Goal: Task Accomplishment & Management: Use online tool/utility

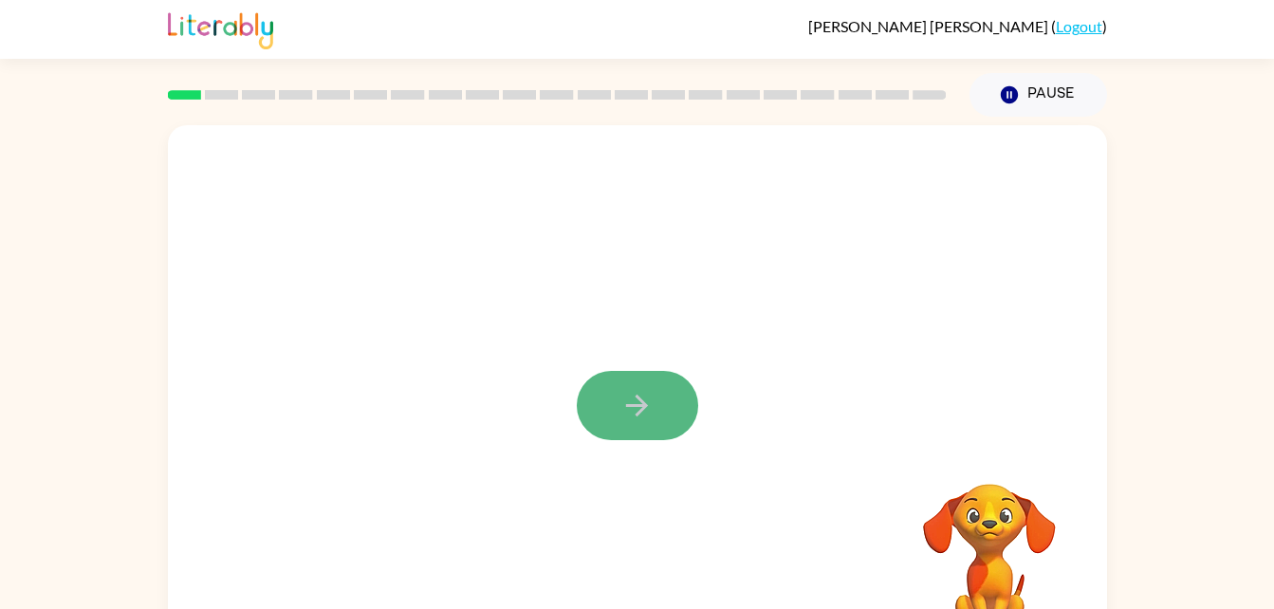
click at [656, 387] on button "button" at bounding box center [637, 405] width 121 height 69
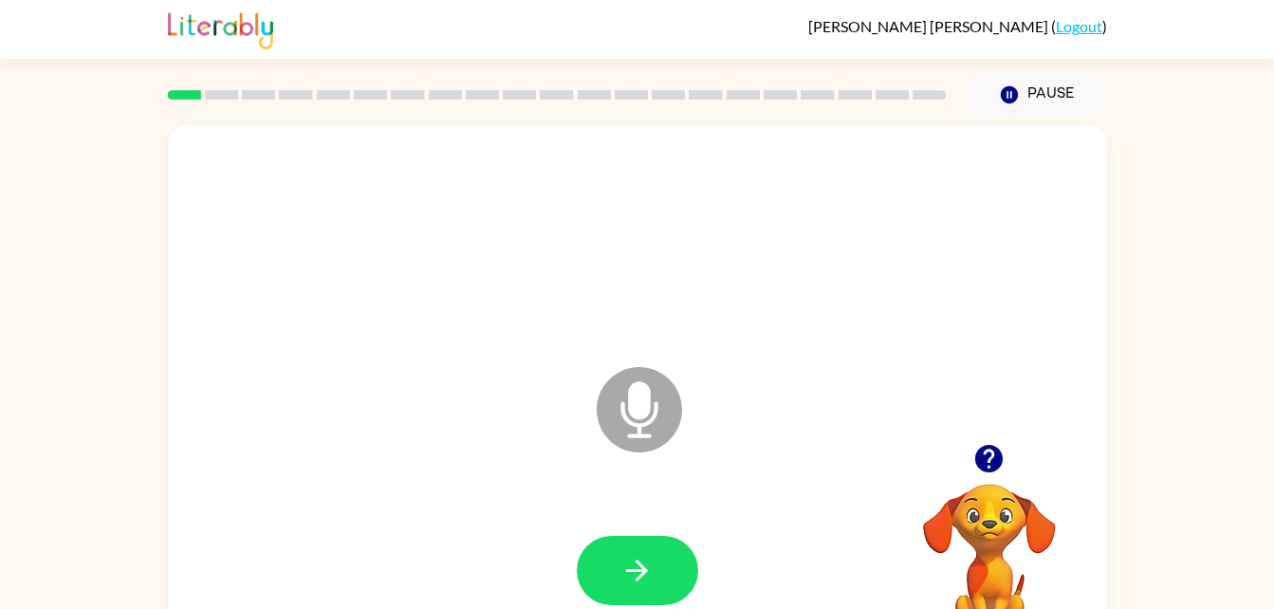
click at [646, 423] on icon "Microphone The Microphone is here when it is your turn to talk" at bounding box center [734, 433] width 285 height 142
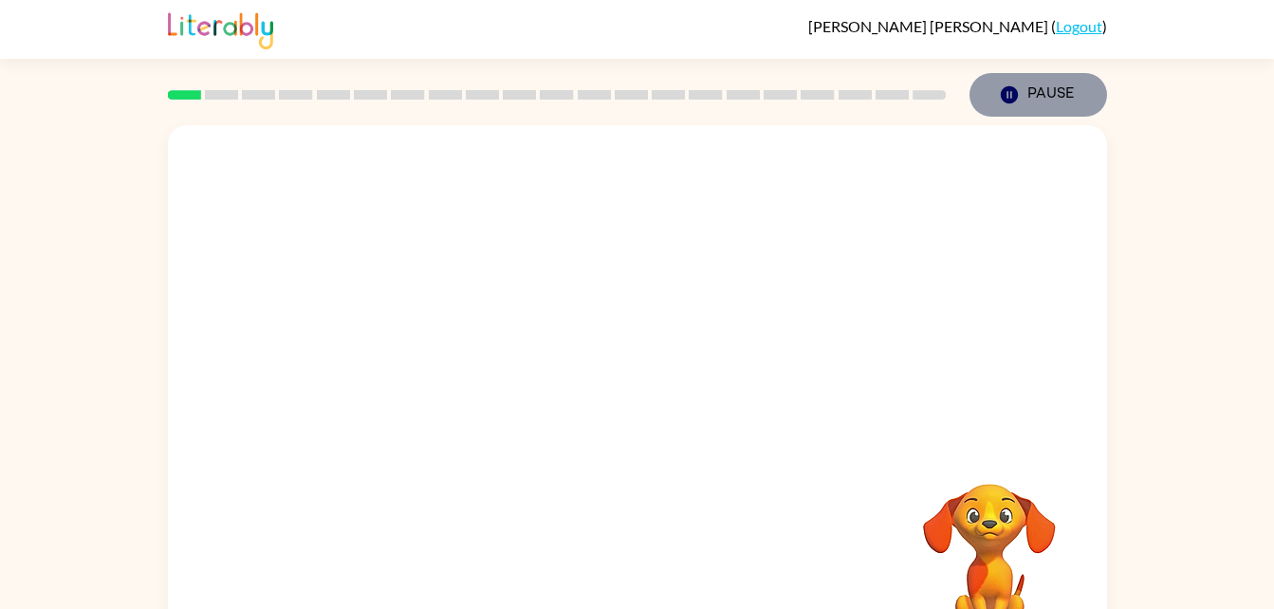
click at [1014, 89] on icon "button" at bounding box center [1008, 94] width 17 height 17
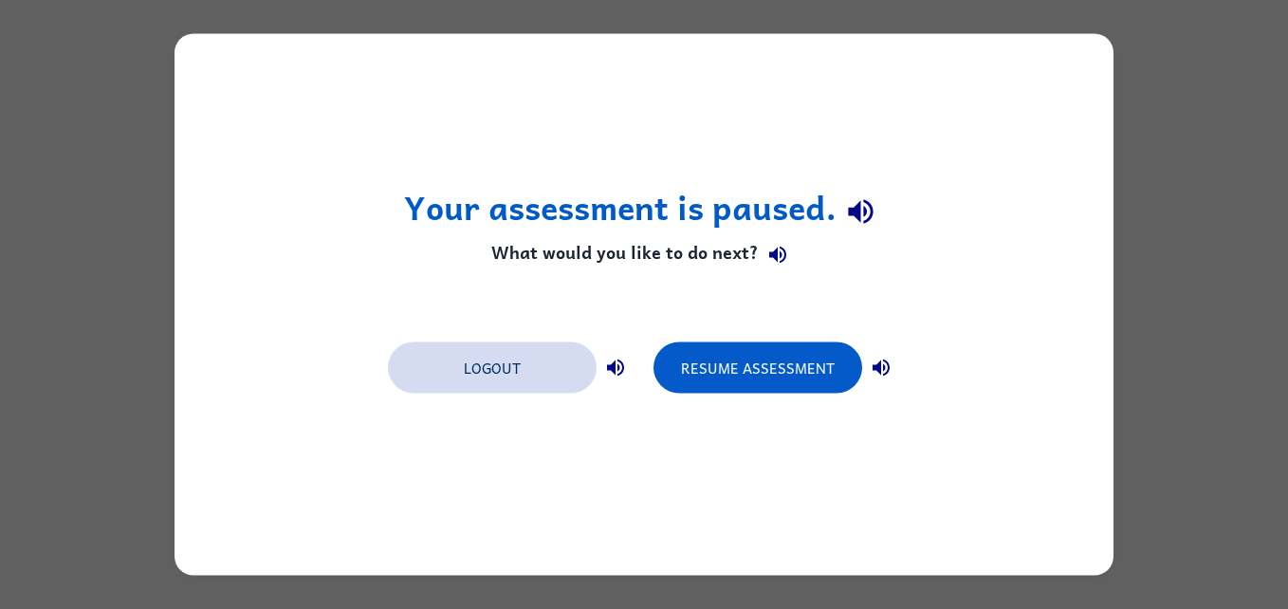
click at [500, 370] on button "Logout" at bounding box center [492, 367] width 209 height 51
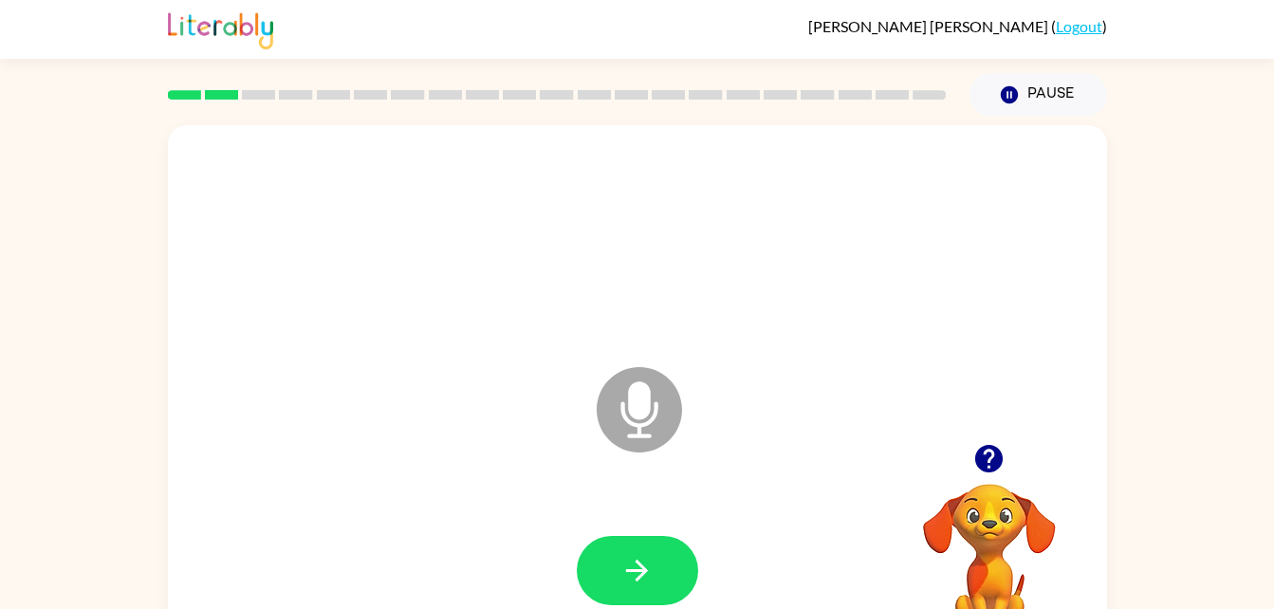
drag, startPoint x: 633, startPoint y: 557, endPoint x: 624, endPoint y: 572, distance: 17.4
click at [624, 572] on icon "button" at bounding box center [636, 570] width 33 height 33
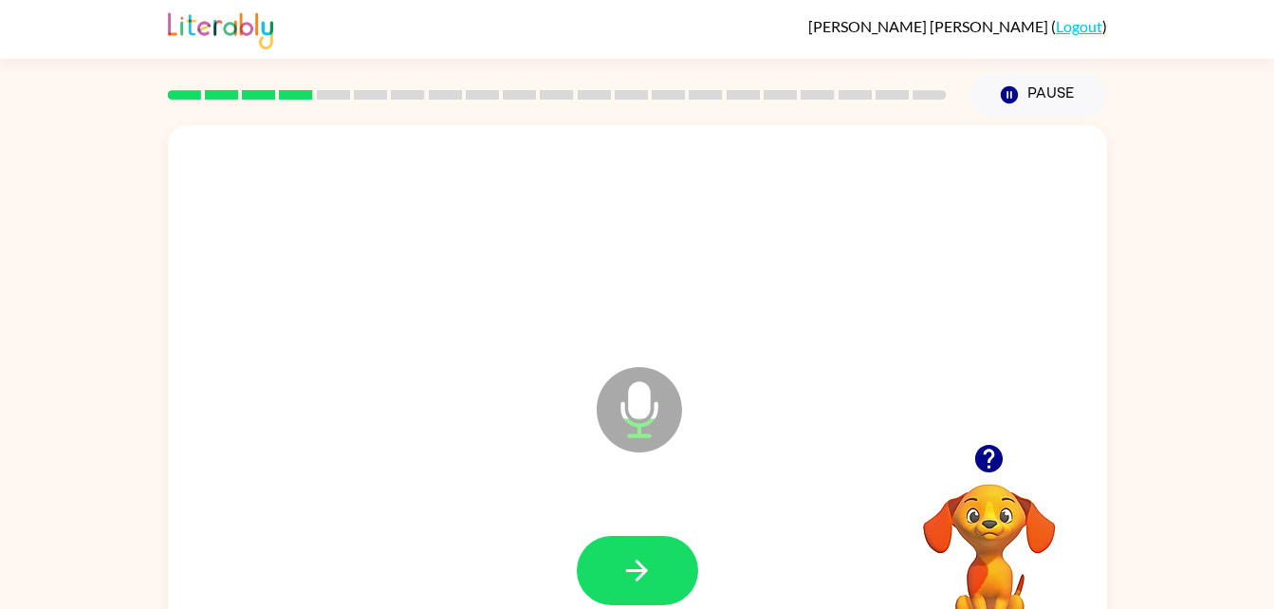
click at [624, 571] on icon "button" at bounding box center [636, 570] width 33 height 33
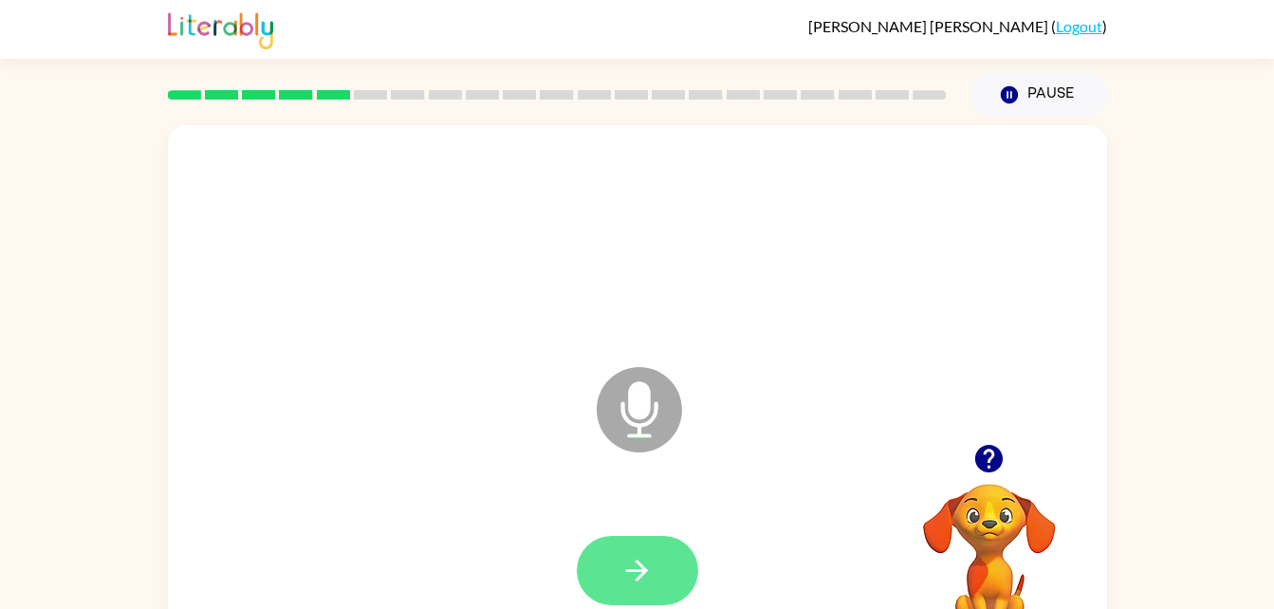
click at [624, 571] on icon "button" at bounding box center [636, 570] width 33 height 33
click at [632, 565] on icon "button" at bounding box center [636, 570] width 33 height 33
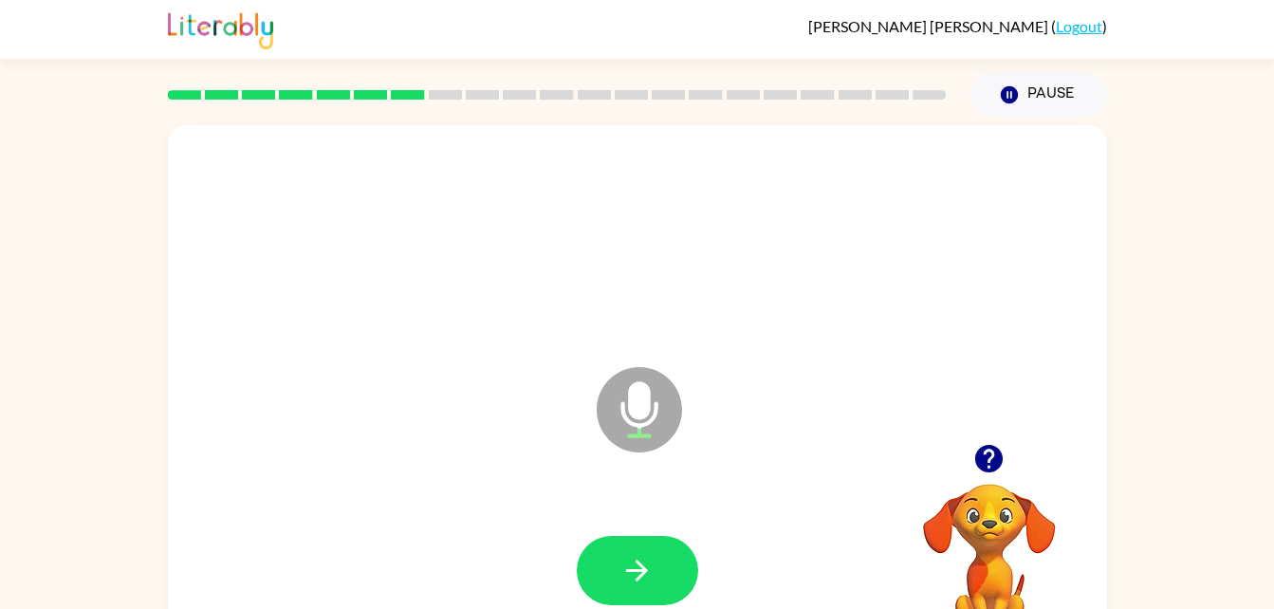
click at [632, 565] on icon "button" at bounding box center [636, 570] width 33 height 33
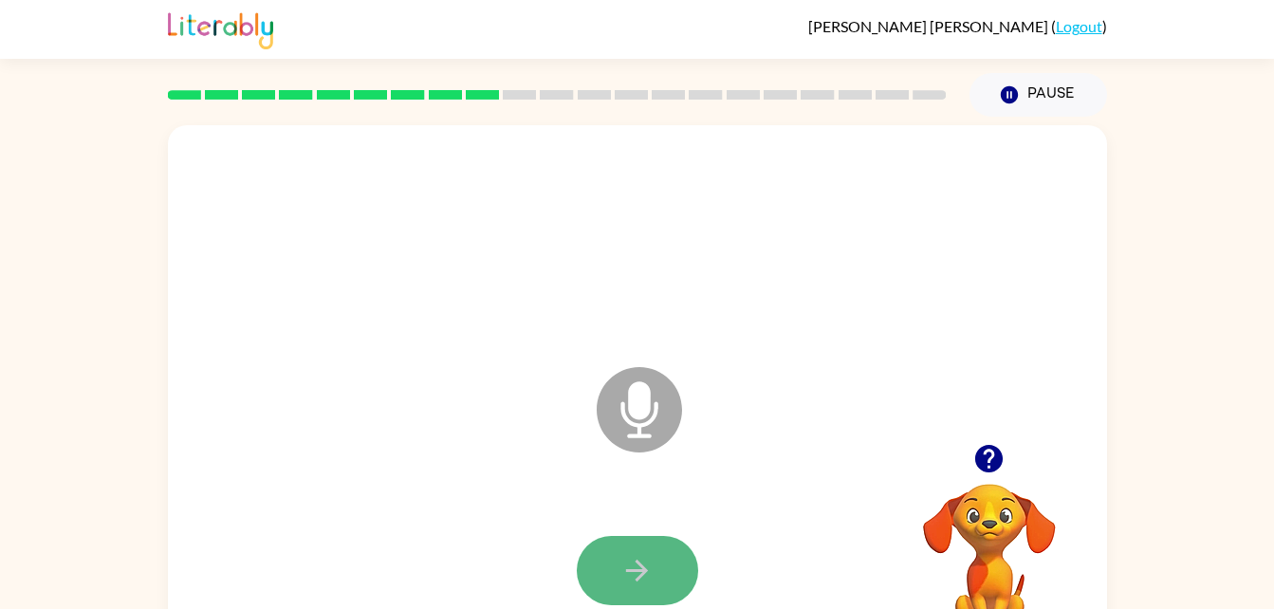
click at [632, 565] on icon "button" at bounding box center [636, 570] width 33 height 33
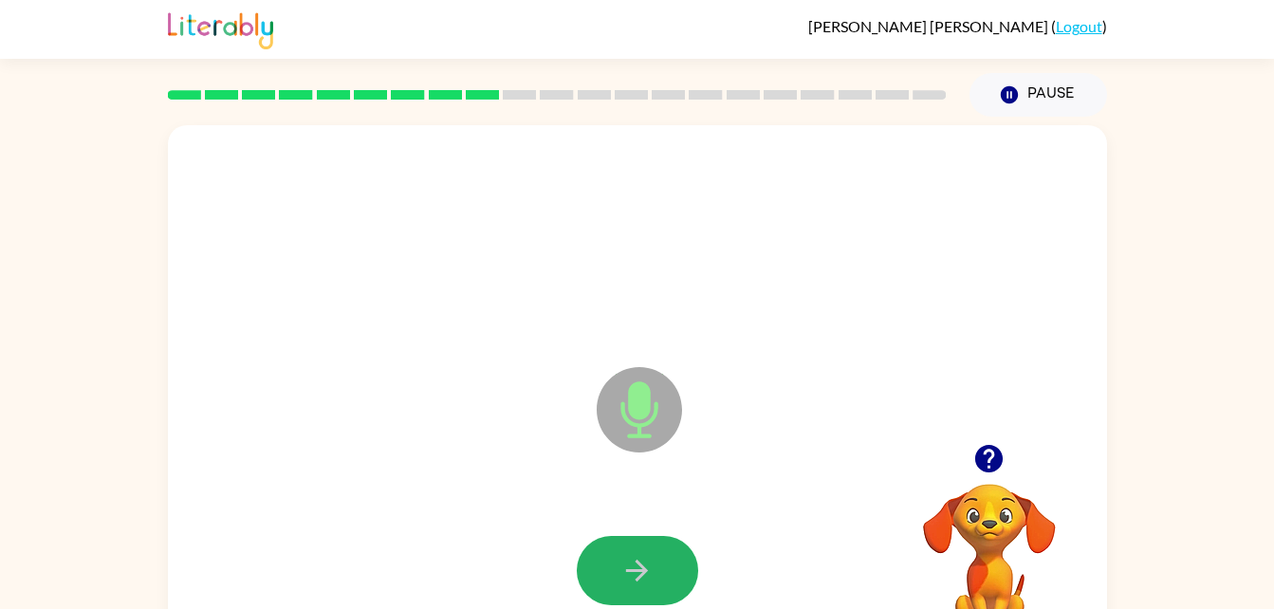
click at [632, 565] on icon "button" at bounding box center [636, 570] width 33 height 33
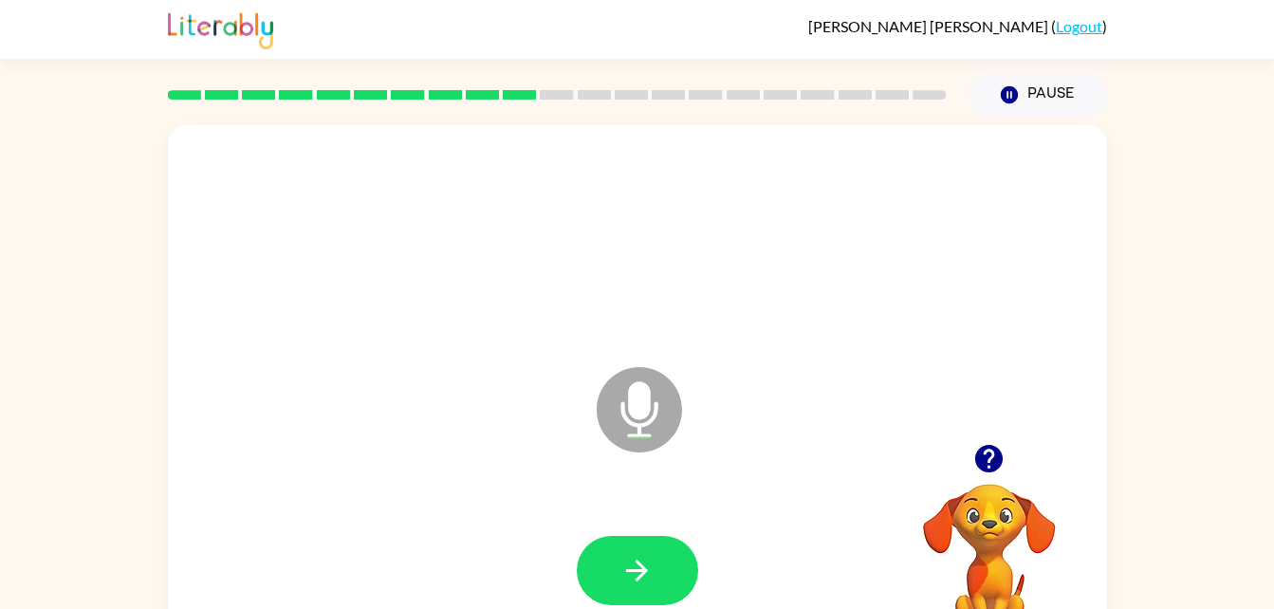
click at [632, 565] on icon "button" at bounding box center [636, 570] width 33 height 33
drag, startPoint x: 632, startPoint y: 565, endPoint x: 664, endPoint y: 559, distance: 32.9
click at [664, 559] on button "button" at bounding box center [637, 570] width 121 height 69
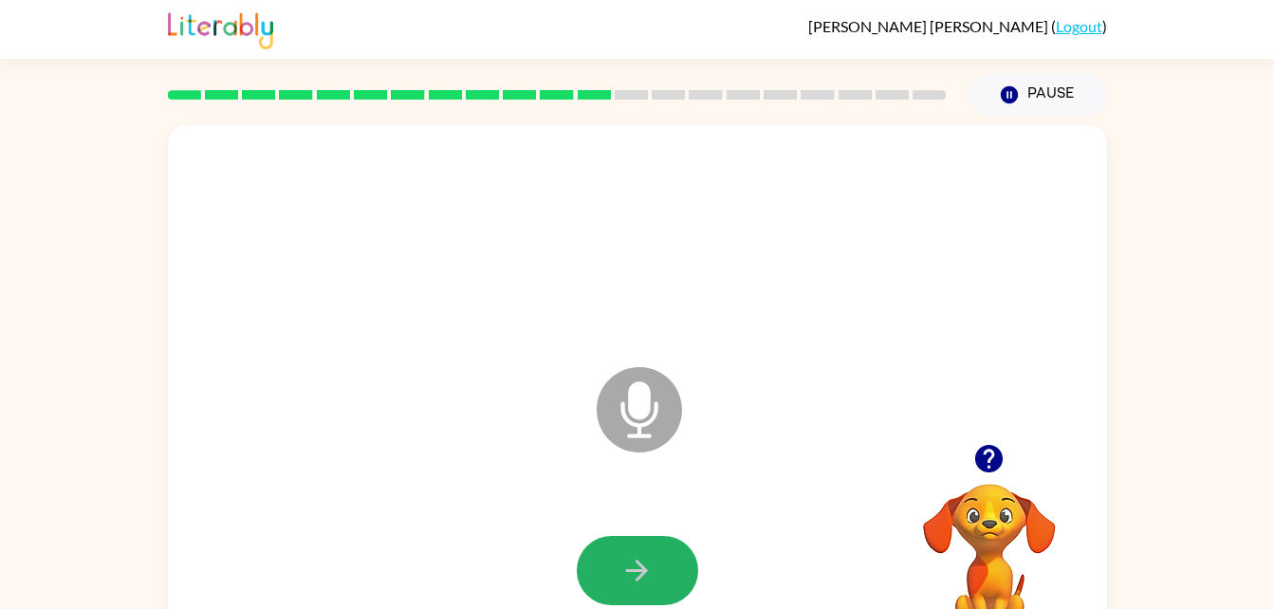
click at [664, 559] on button "button" at bounding box center [637, 570] width 121 height 69
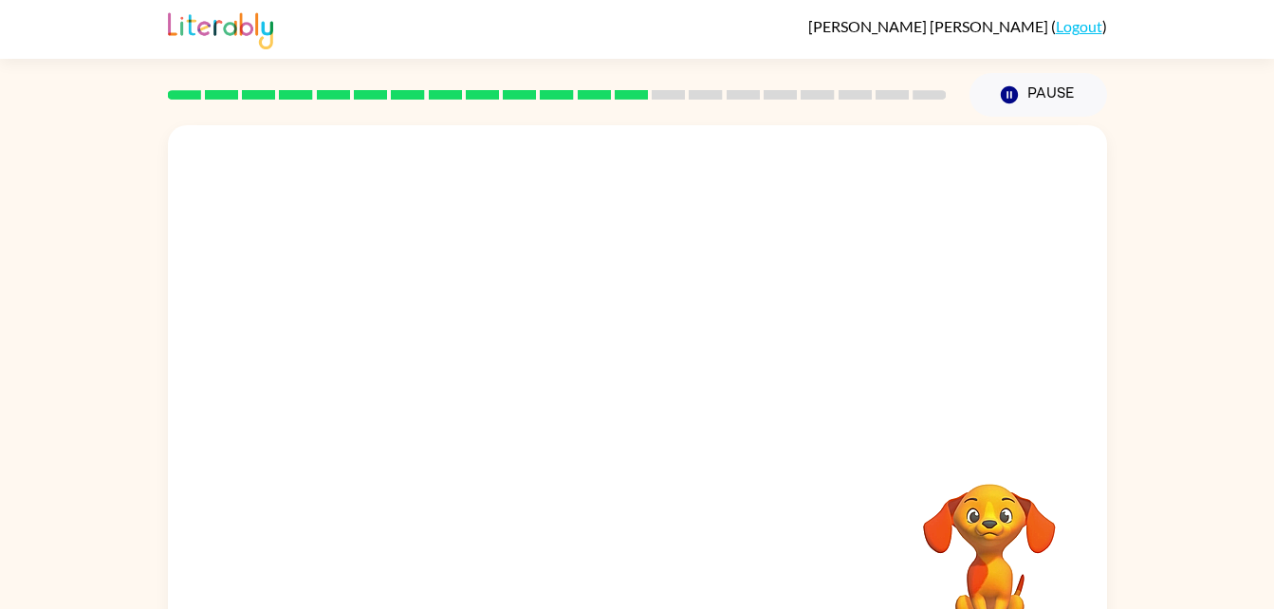
click at [664, 559] on div "Your browser must support playing .mp4 files to use Literably. Please try using…" at bounding box center [637, 396] width 939 height 542
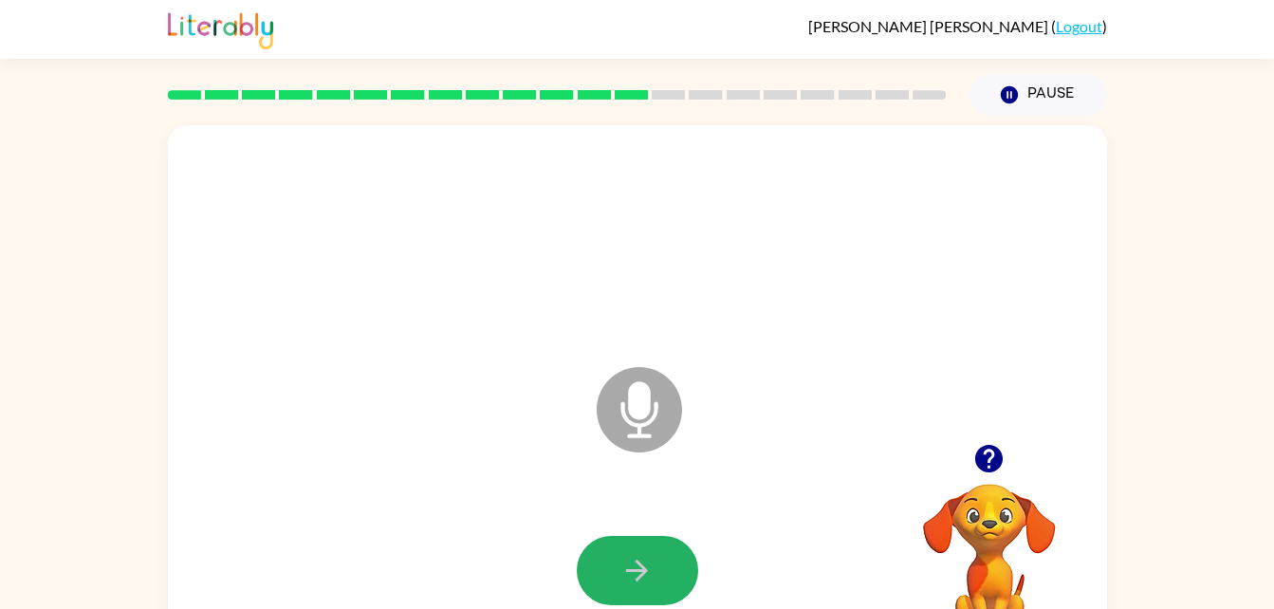
click at [664, 559] on button "button" at bounding box center [637, 570] width 121 height 69
drag, startPoint x: 664, startPoint y: 559, endPoint x: 652, endPoint y: 550, distance: 15.0
click at [652, 550] on button "button" at bounding box center [637, 570] width 121 height 69
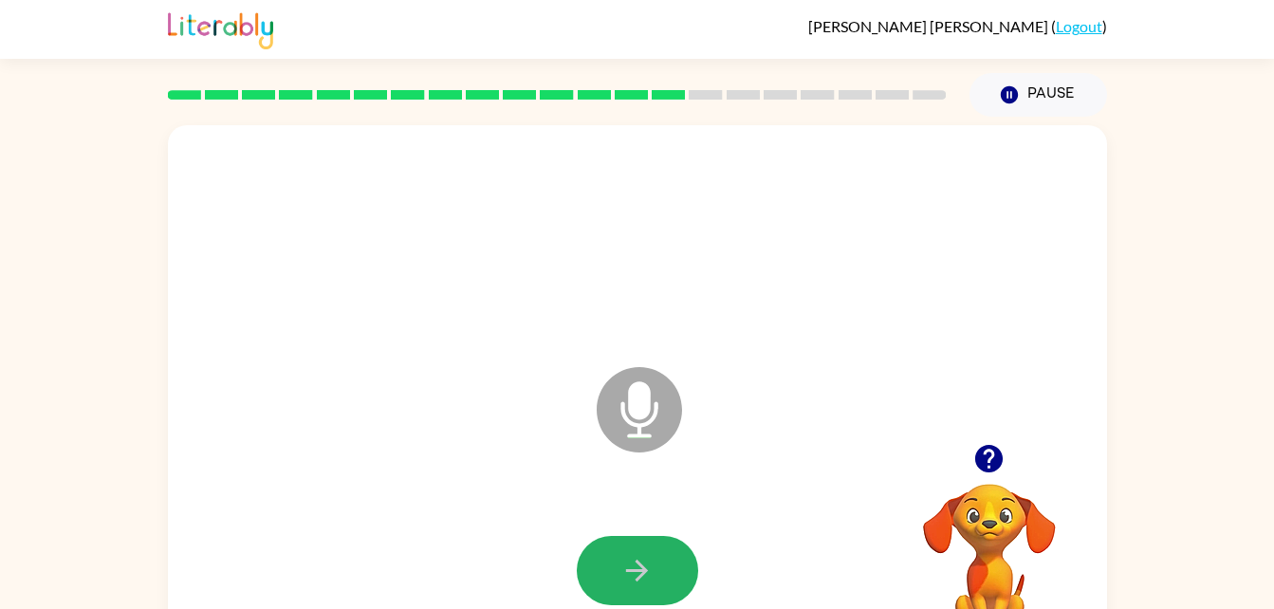
click at [652, 550] on button "button" at bounding box center [637, 570] width 121 height 69
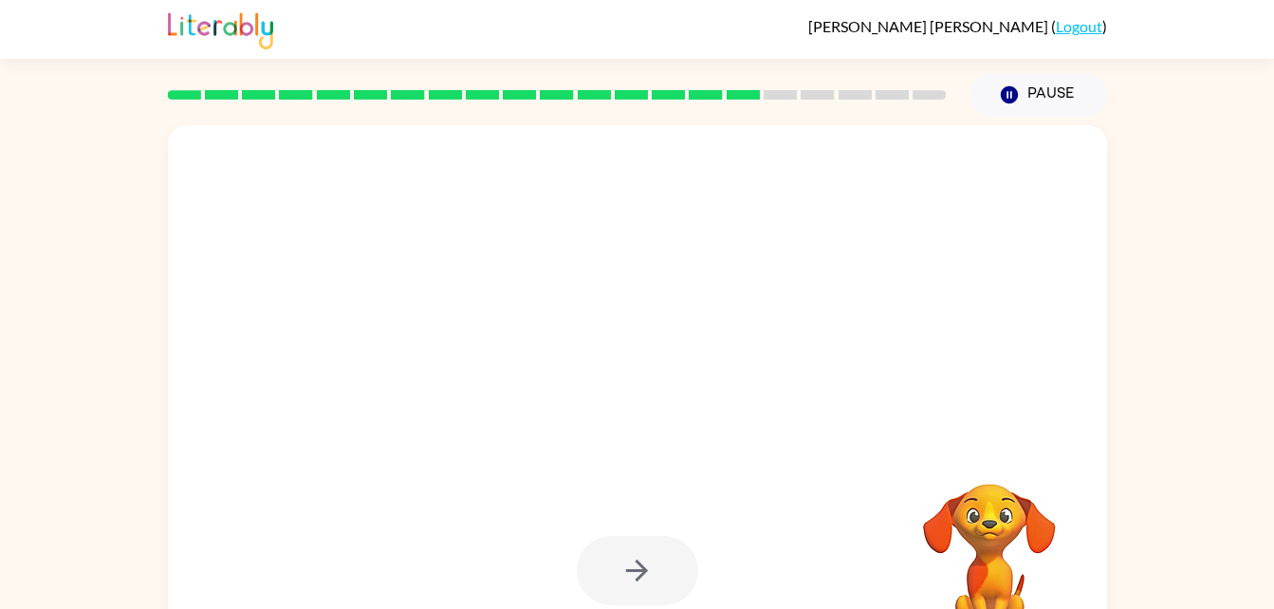
drag, startPoint x: 652, startPoint y: 550, endPoint x: 703, endPoint y: 553, distance: 51.3
click at [703, 553] on div at bounding box center [637, 571] width 901 height 156
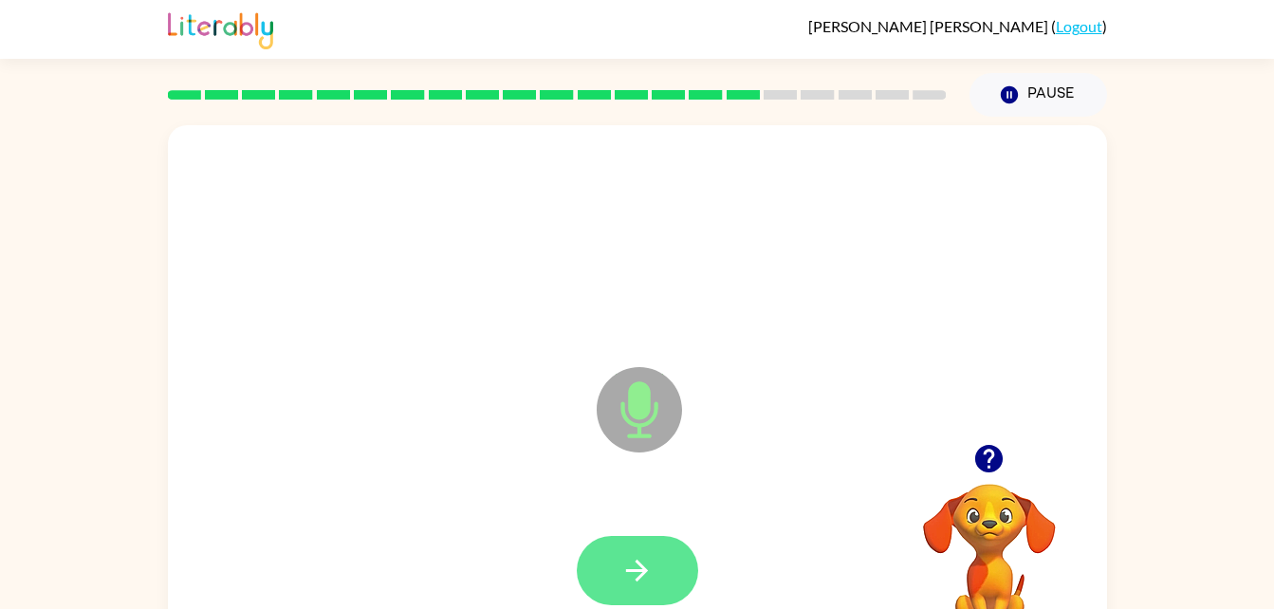
drag, startPoint x: 703, startPoint y: 553, endPoint x: 635, endPoint y: 566, distance: 68.6
click at [635, 566] on div at bounding box center [637, 571] width 901 height 156
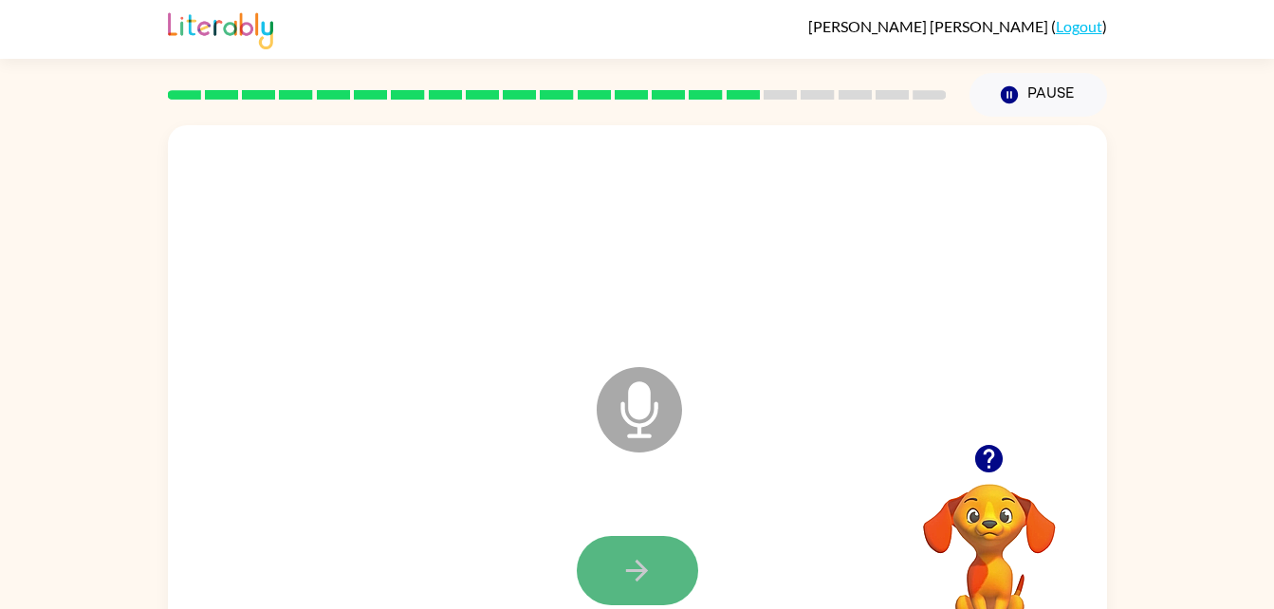
click at [635, 566] on icon "button" at bounding box center [636, 570] width 33 height 33
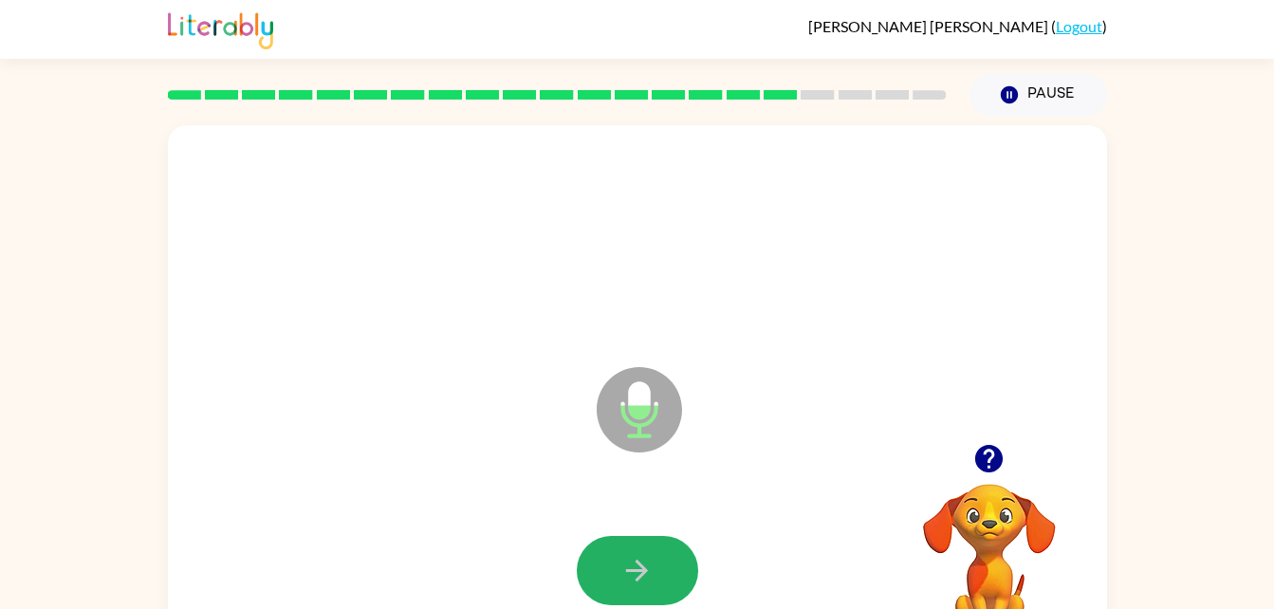
click at [635, 566] on icon "button" at bounding box center [636, 570] width 33 height 33
click at [531, 601] on div at bounding box center [637, 571] width 901 height 156
click at [669, 568] on button "button" at bounding box center [637, 570] width 121 height 69
click at [668, 564] on button "button" at bounding box center [637, 570] width 121 height 69
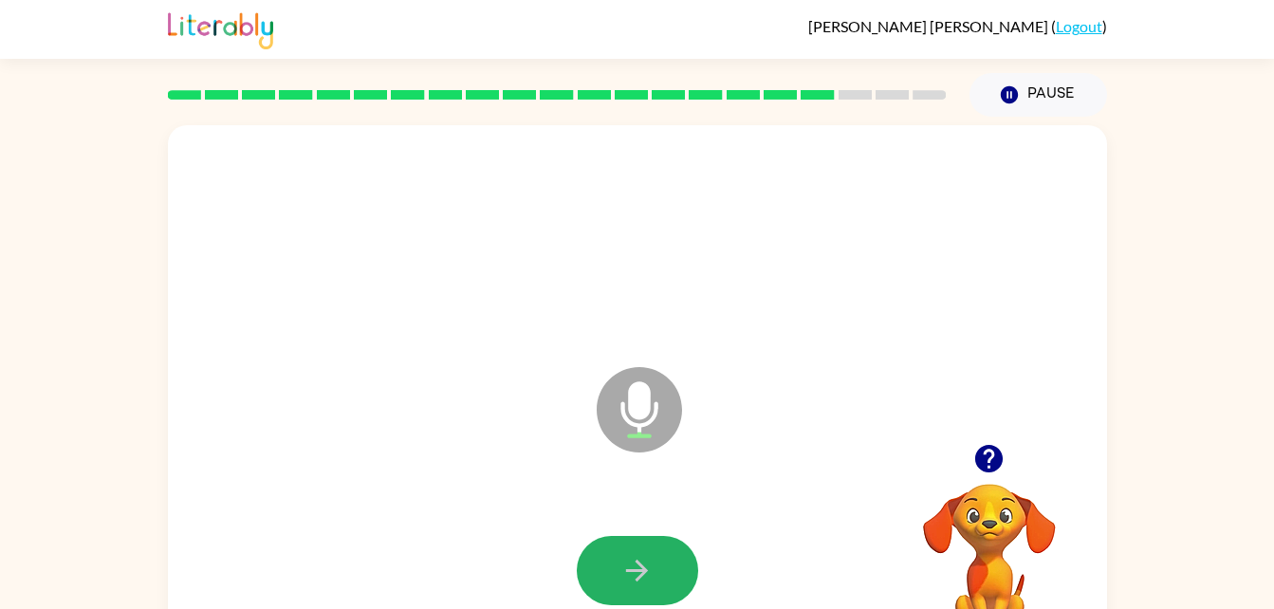
click at [668, 564] on button "button" at bounding box center [637, 570] width 121 height 69
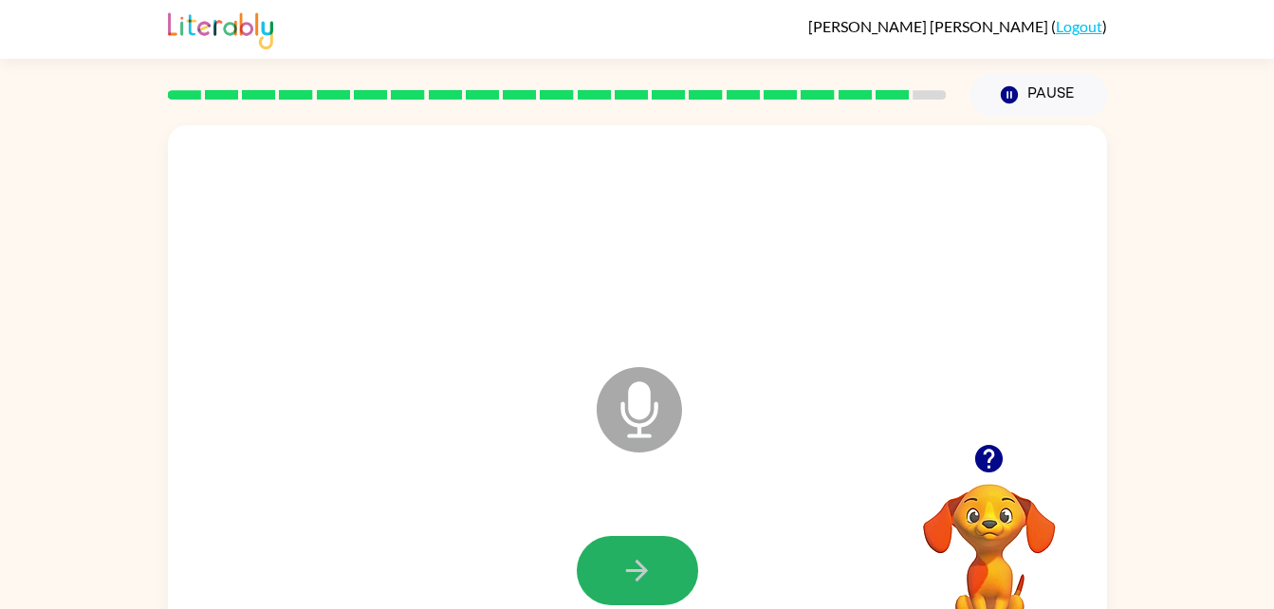
click at [668, 564] on button "button" at bounding box center [637, 570] width 121 height 69
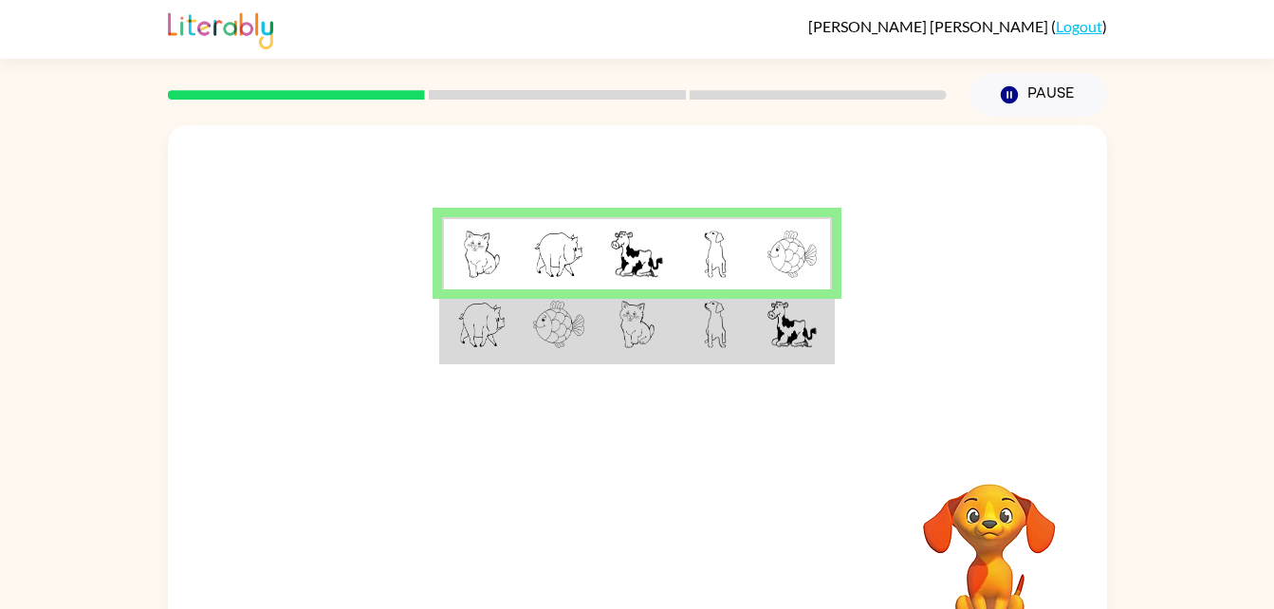
click at [668, 320] on td at bounding box center [636, 325] width 78 height 73
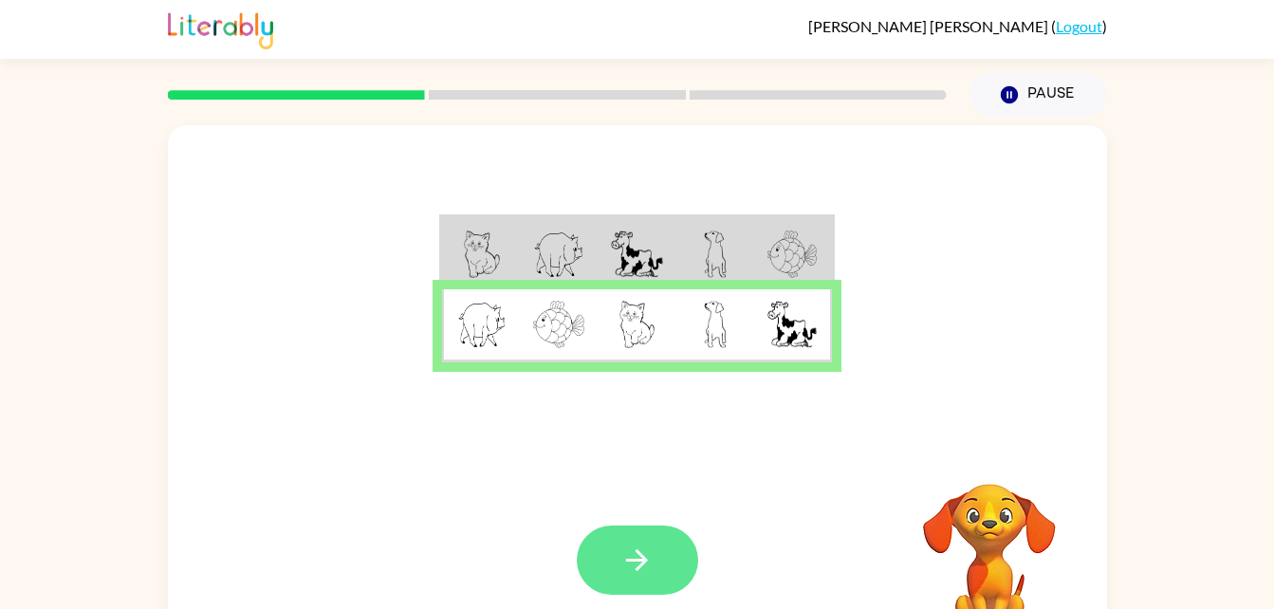
click at [649, 560] on icon "button" at bounding box center [636, 559] width 33 height 33
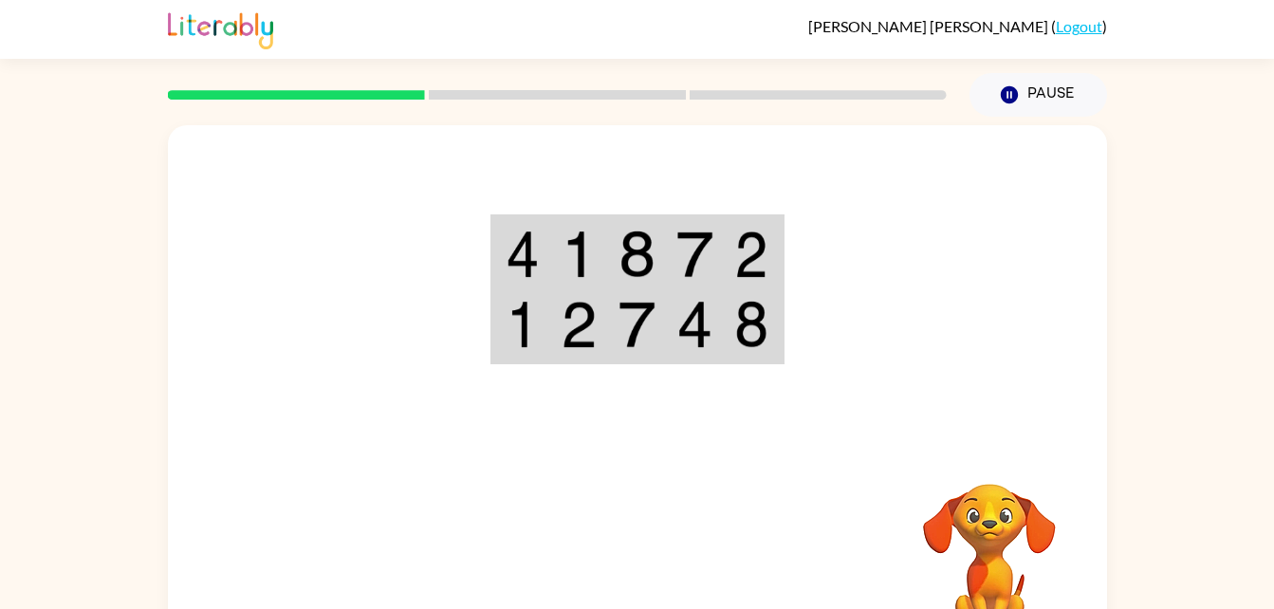
click at [720, 255] on td at bounding box center [695, 253] width 58 height 73
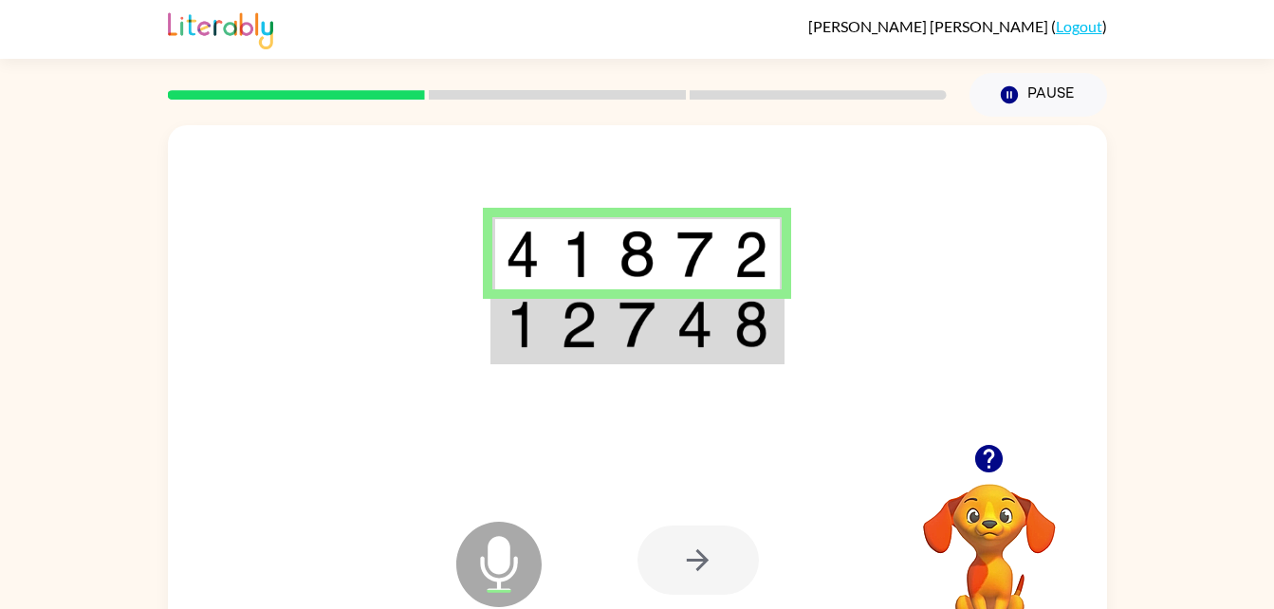
click at [635, 333] on img at bounding box center [636, 324] width 36 height 47
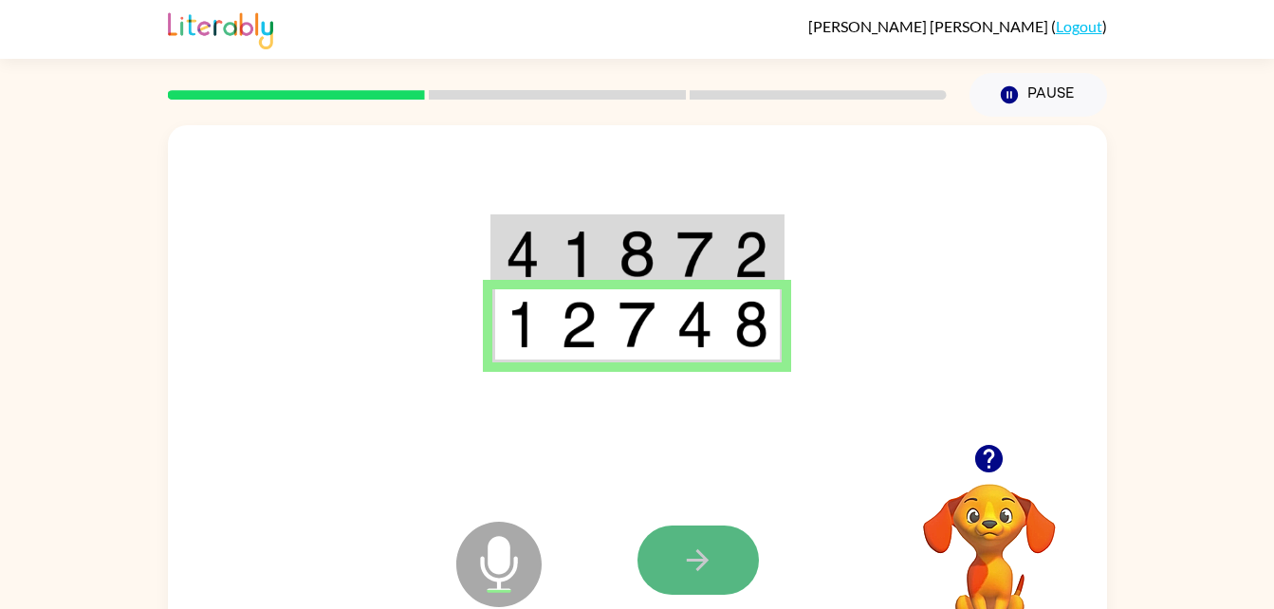
click at [700, 545] on icon "button" at bounding box center [697, 559] width 33 height 33
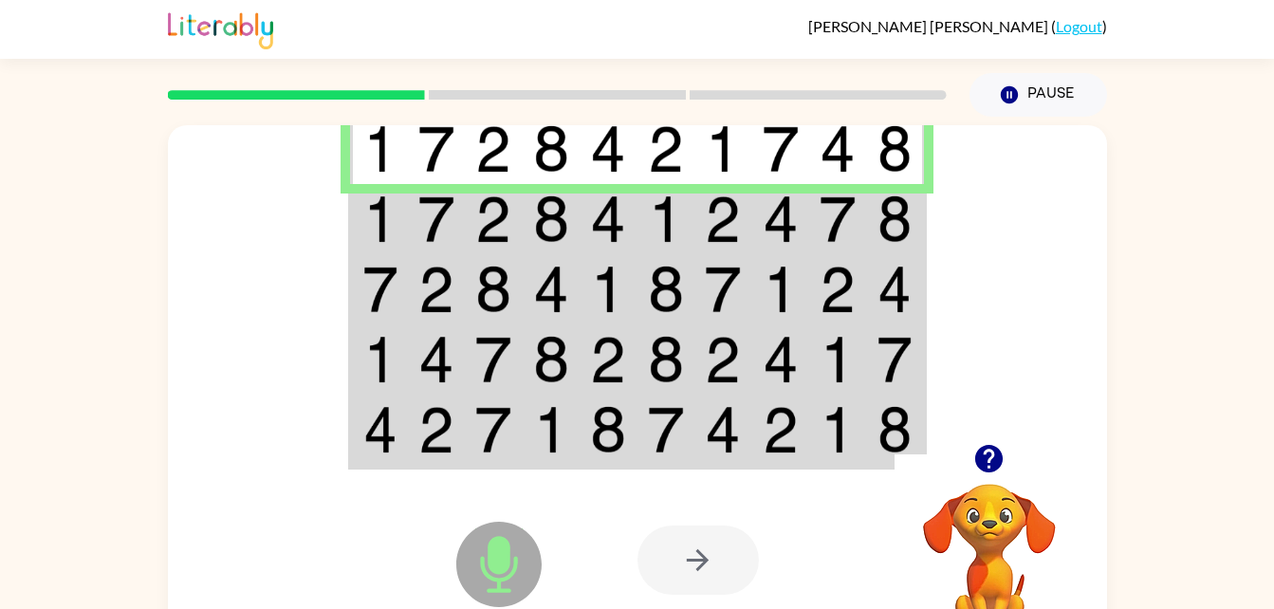
click at [615, 233] on img at bounding box center [608, 218] width 36 height 47
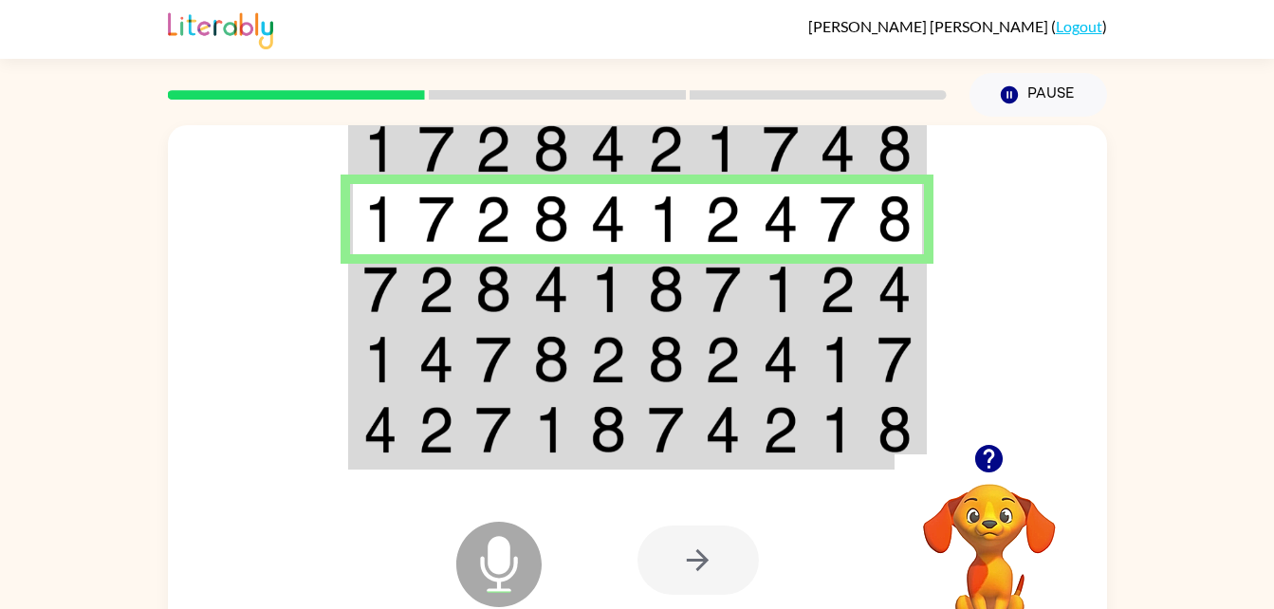
click at [490, 292] on img at bounding box center [493, 289] width 36 height 47
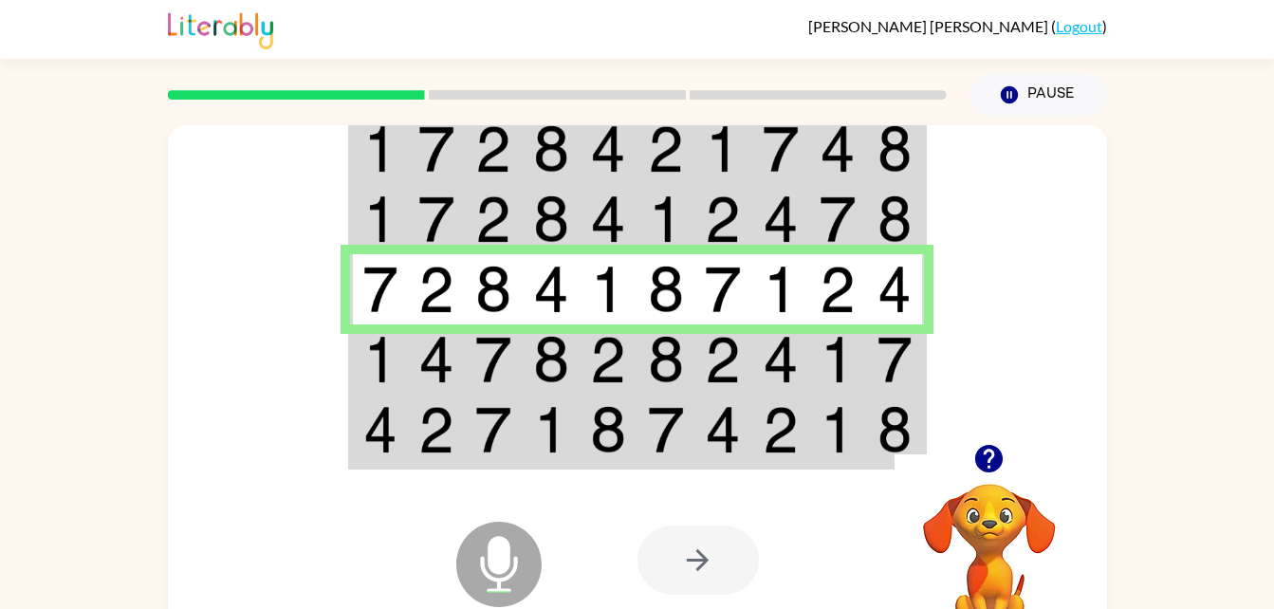
click at [565, 364] on img at bounding box center [551, 359] width 36 height 47
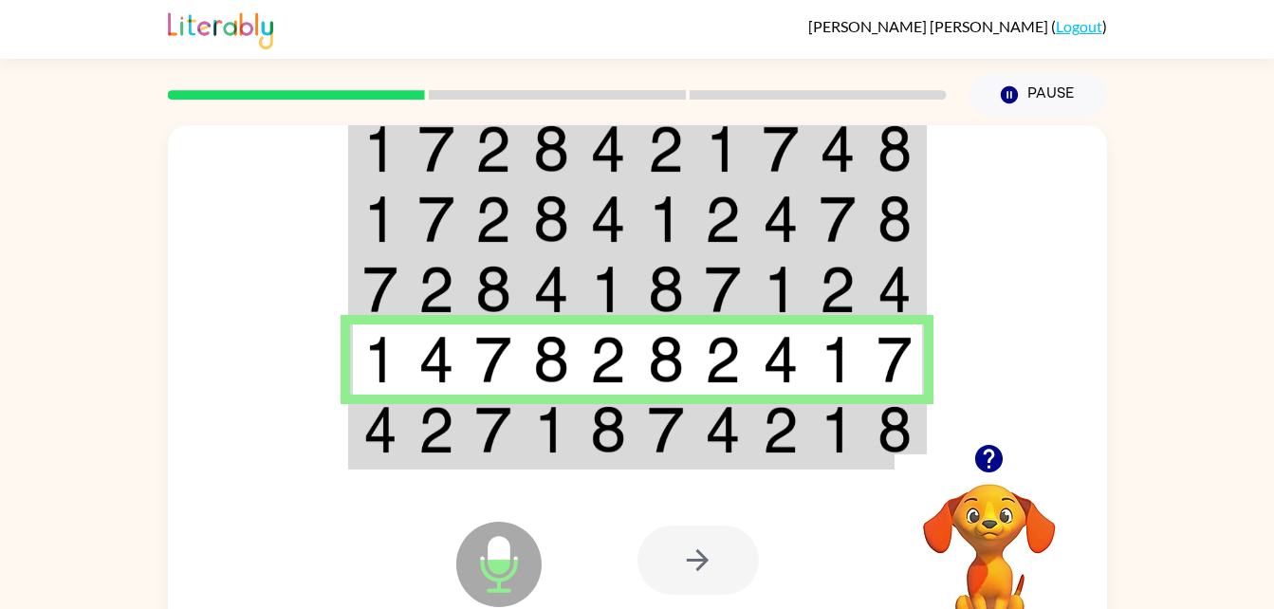
click at [591, 441] on img at bounding box center [608, 429] width 36 height 47
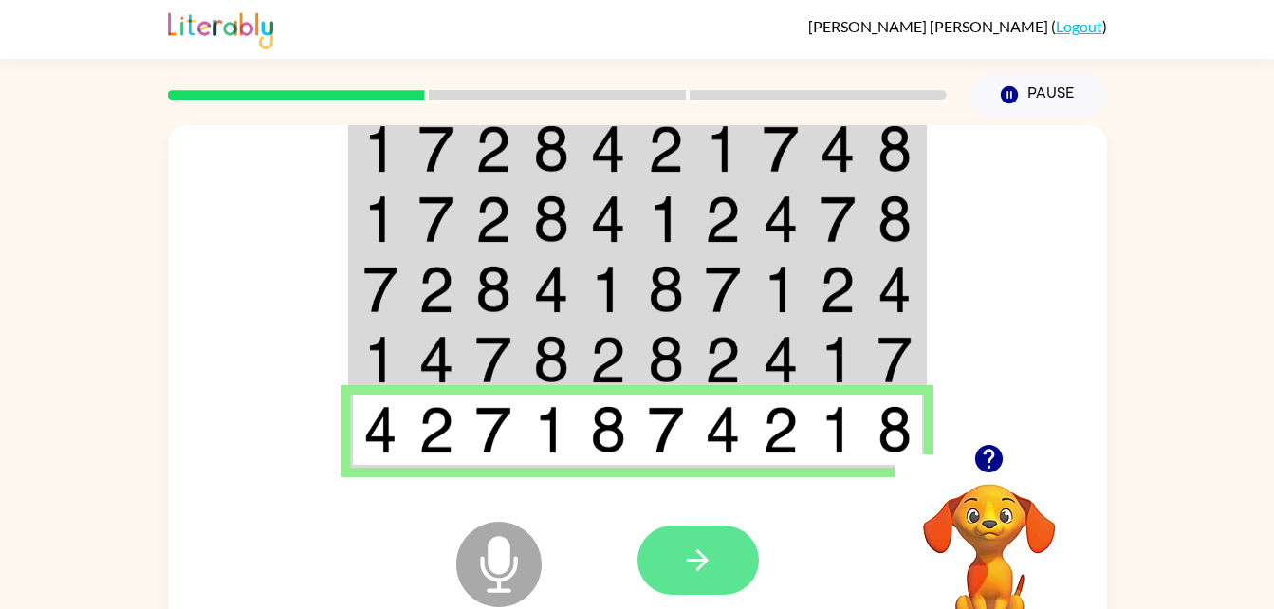
click at [690, 550] on icon "button" at bounding box center [697, 559] width 33 height 33
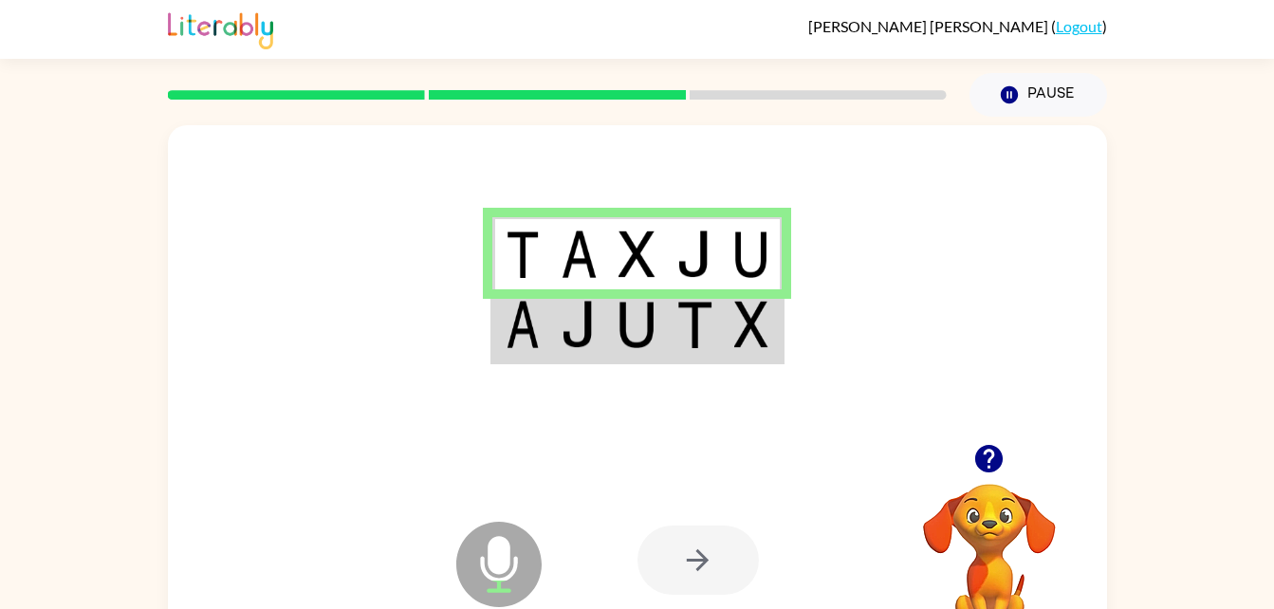
click at [753, 368] on div at bounding box center [637, 284] width 939 height 319
click at [740, 344] on img at bounding box center [751, 324] width 34 height 47
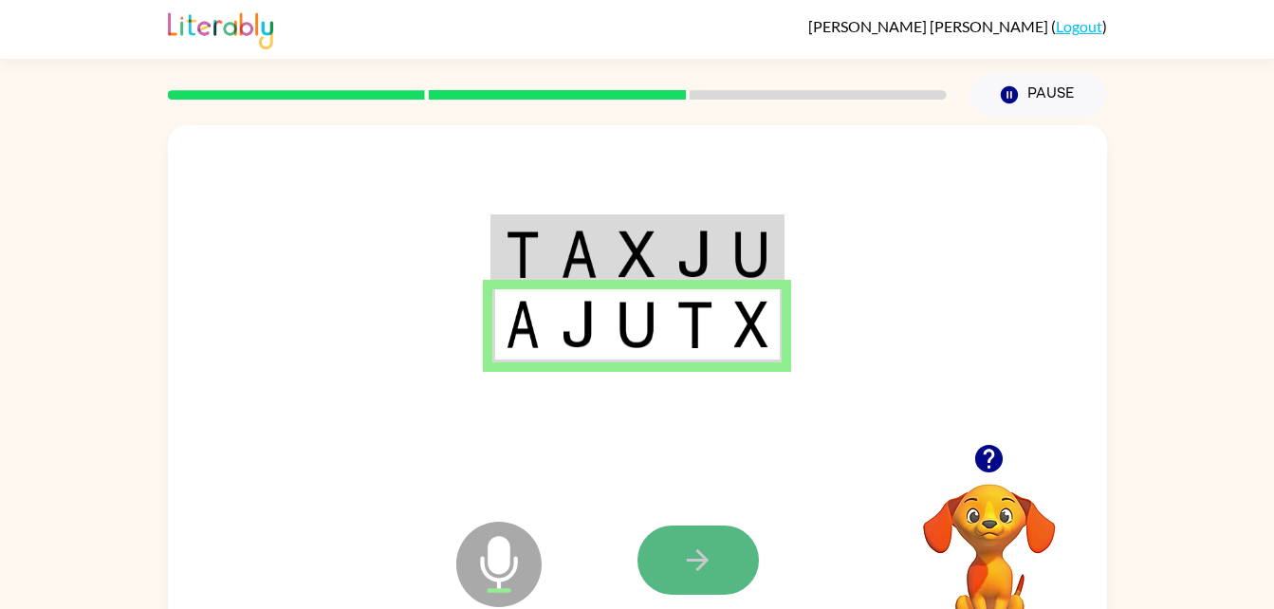
click at [721, 562] on button "button" at bounding box center [697, 559] width 121 height 69
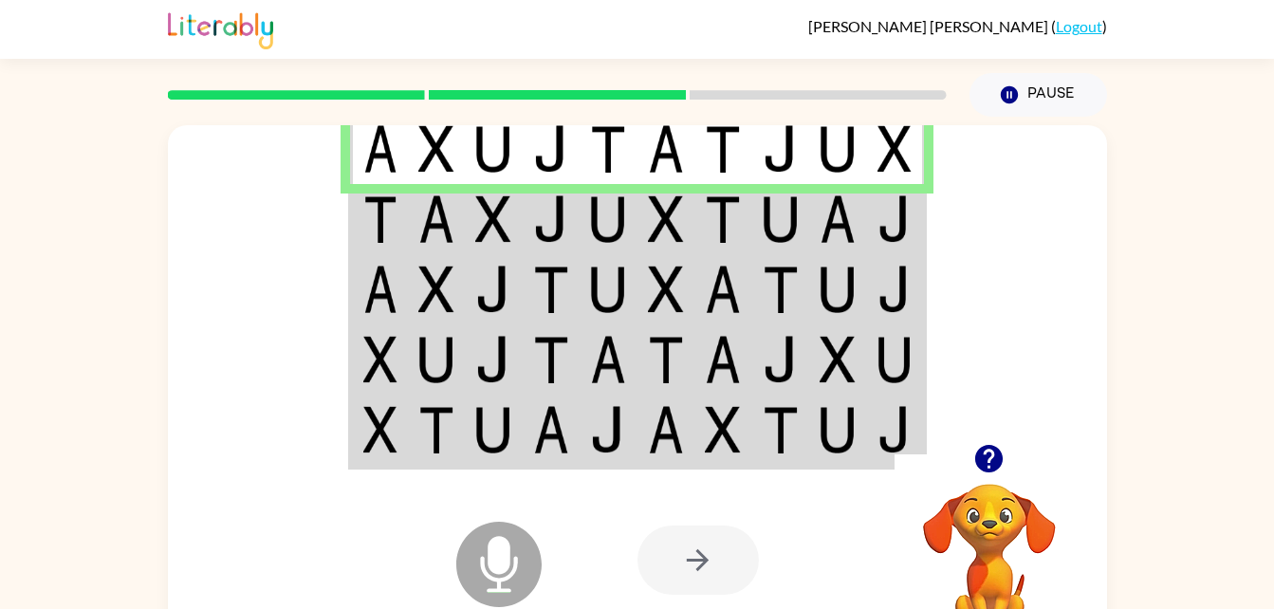
click at [815, 225] on td at bounding box center [838, 219] width 58 height 70
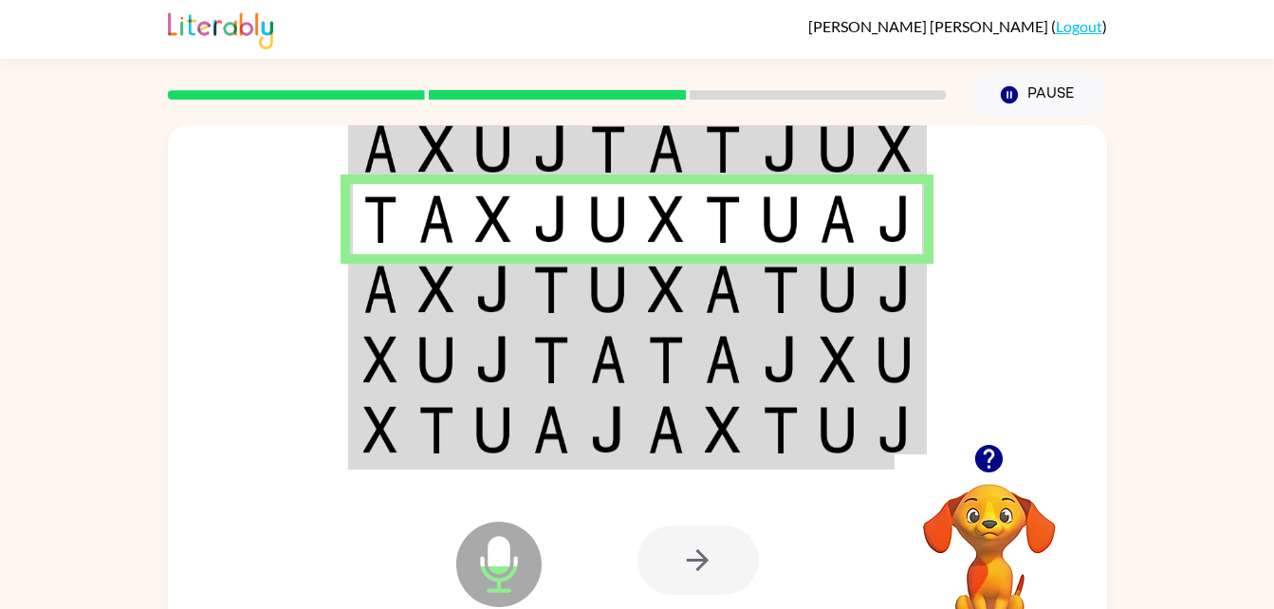
click at [656, 265] on td at bounding box center [666, 289] width 58 height 70
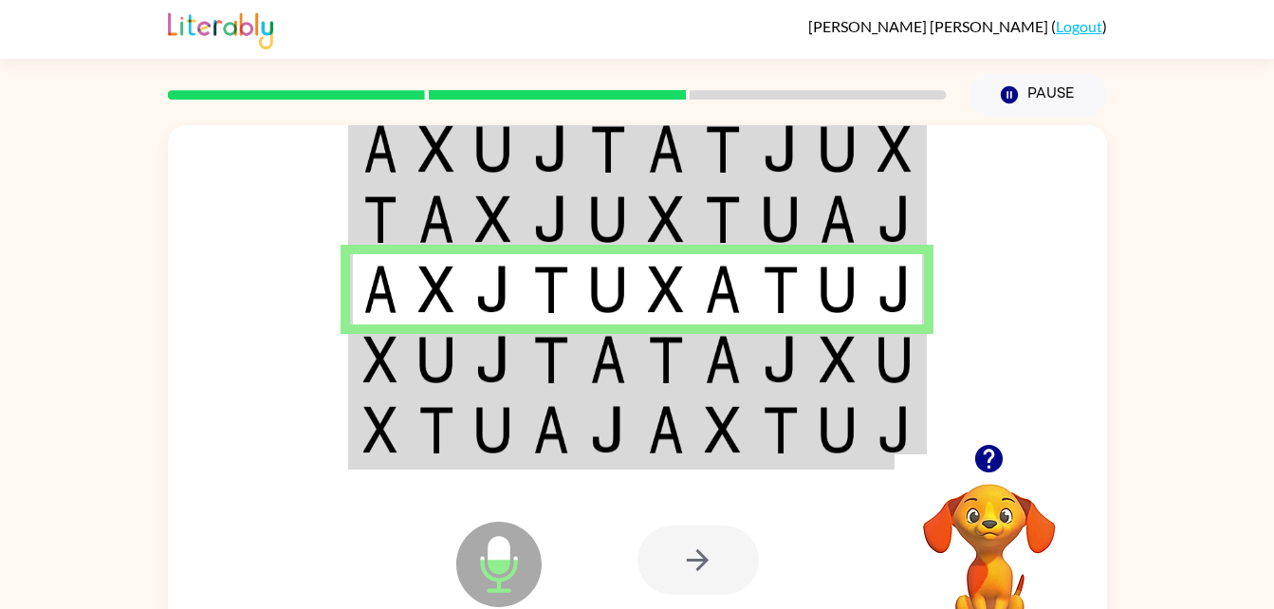
click at [622, 362] on img at bounding box center [608, 359] width 36 height 47
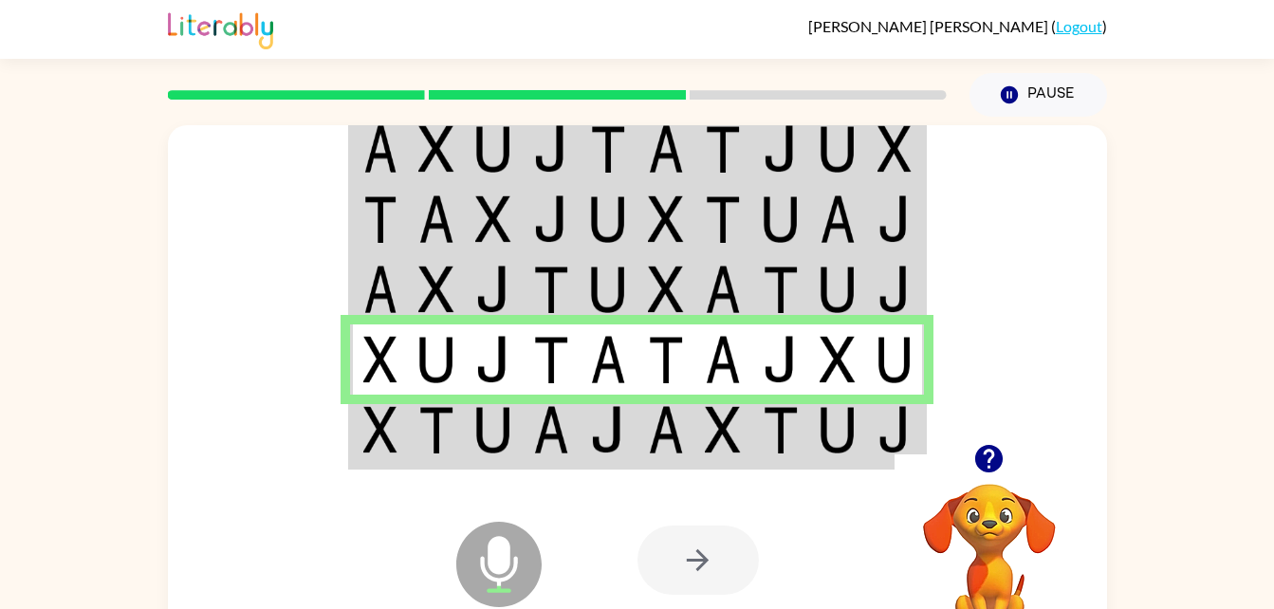
click at [676, 450] on img at bounding box center [666, 429] width 36 height 47
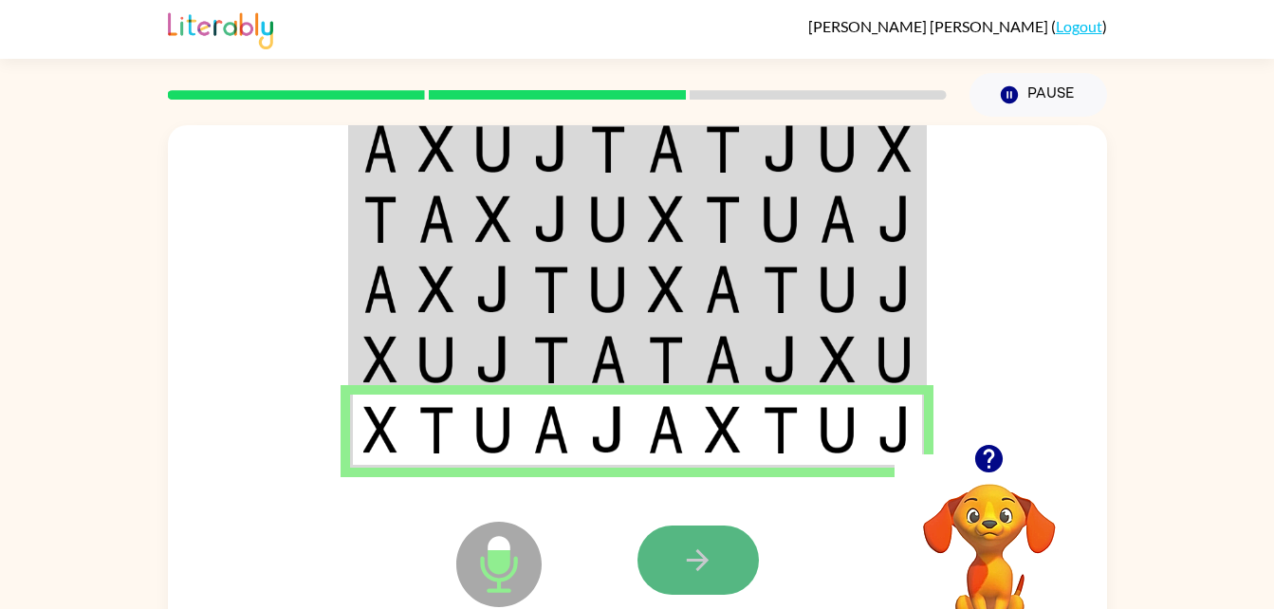
click at [696, 561] on icon "button" at bounding box center [698, 560] width 22 height 22
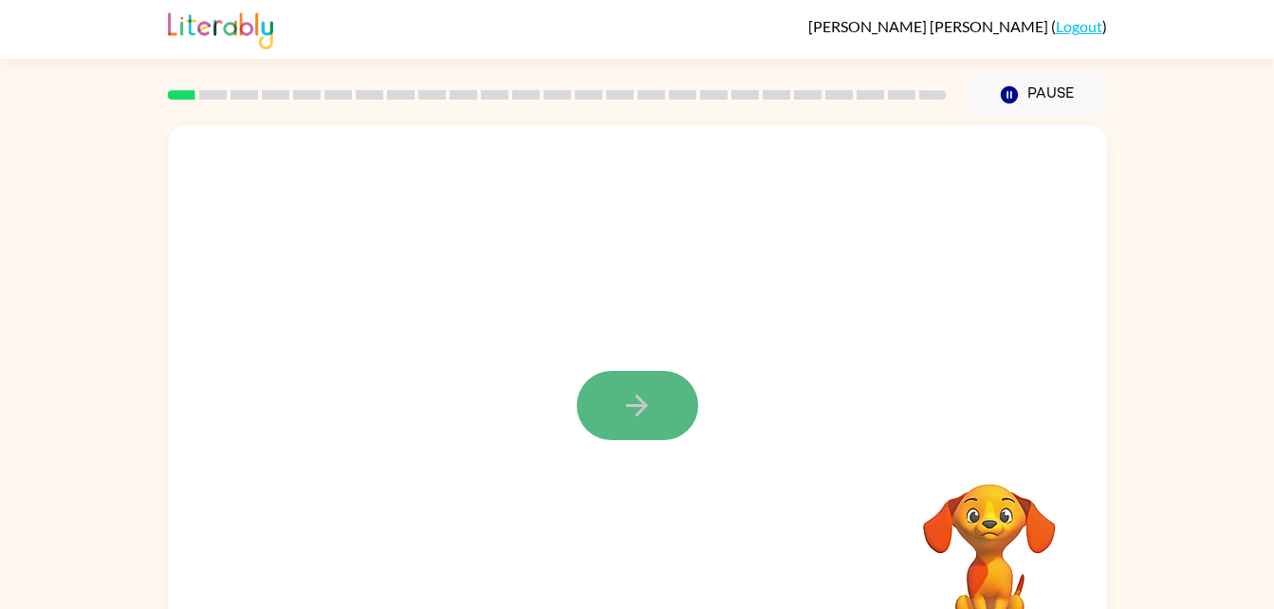
click at [627, 390] on icon "button" at bounding box center [636, 405] width 33 height 33
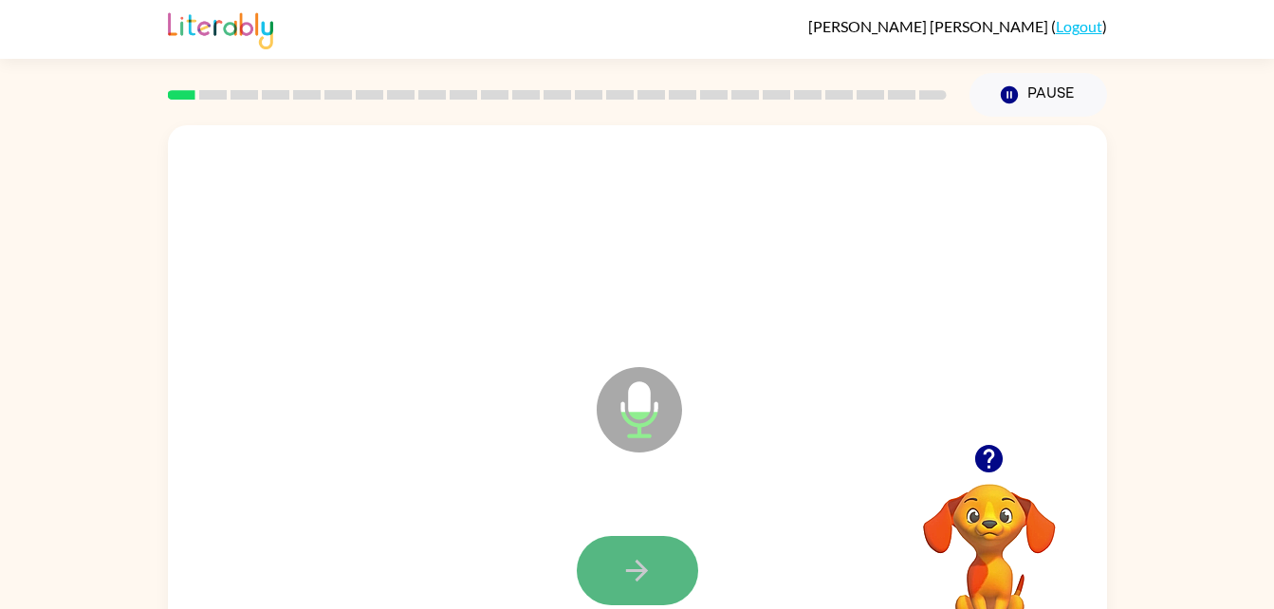
click at [669, 558] on button "button" at bounding box center [637, 570] width 121 height 69
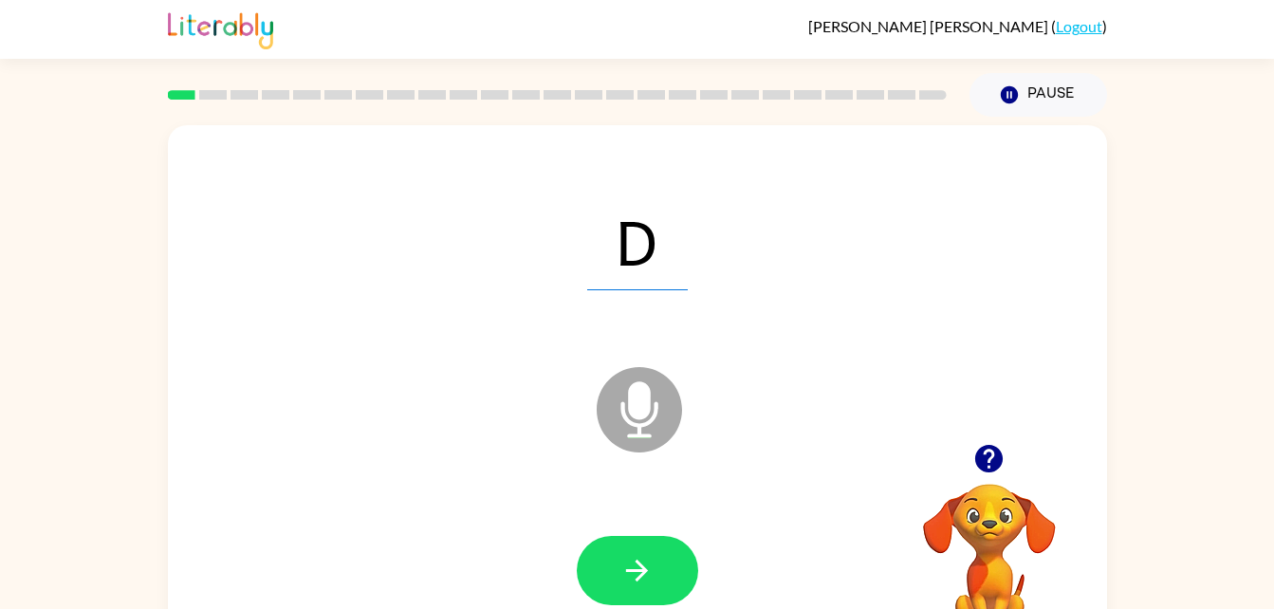
drag, startPoint x: 669, startPoint y: 558, endPoint x: 608, endPoint y: 566, distance: 61.3
click at [608, 566] on button "button" at bounding box center [637, 570] width 121 height 69
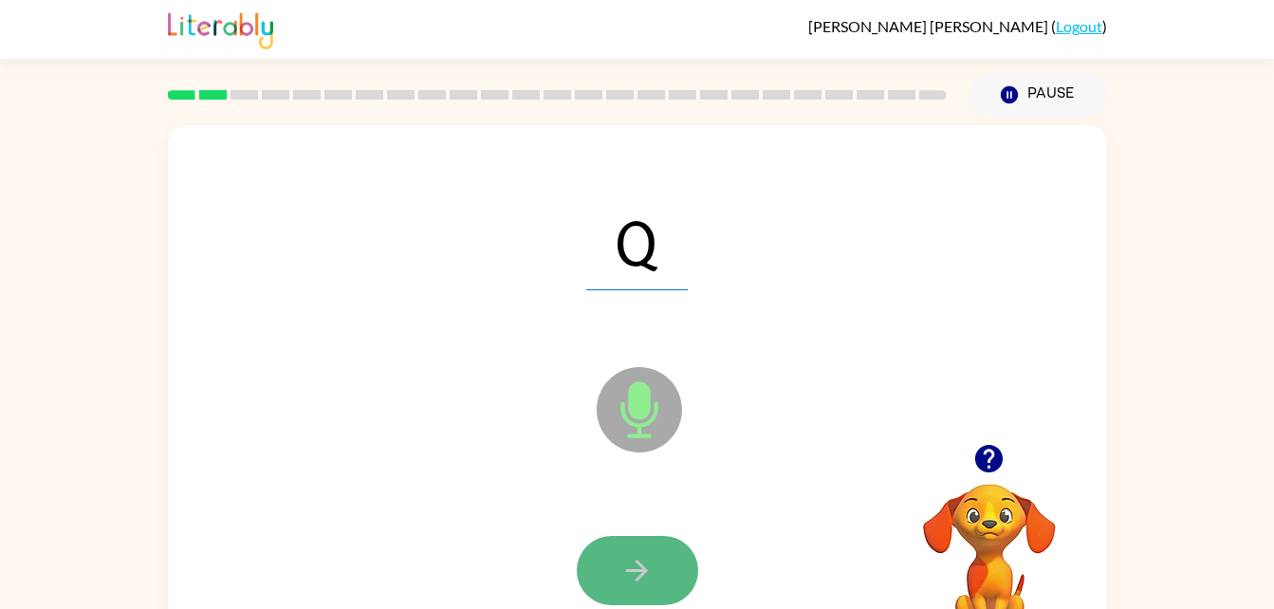
click at [608, 566] on button "button" at bounding box center [637, 570] width 121 height 69
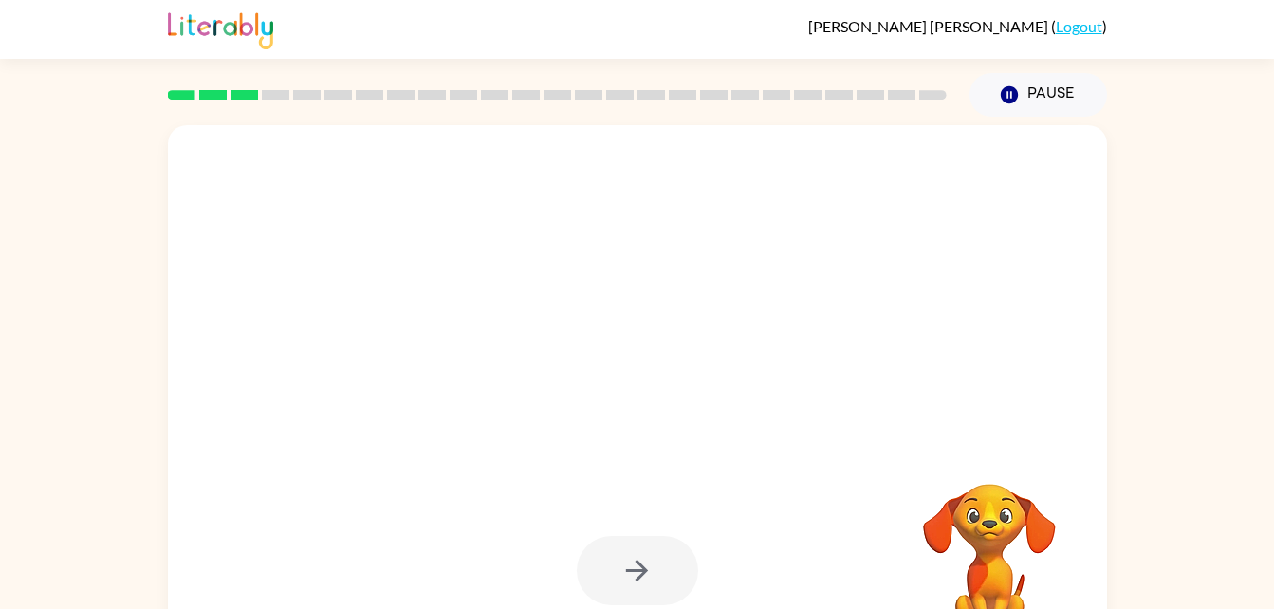
click at [608, 566] on div at bounding box center [637, 570] width 121 height 69
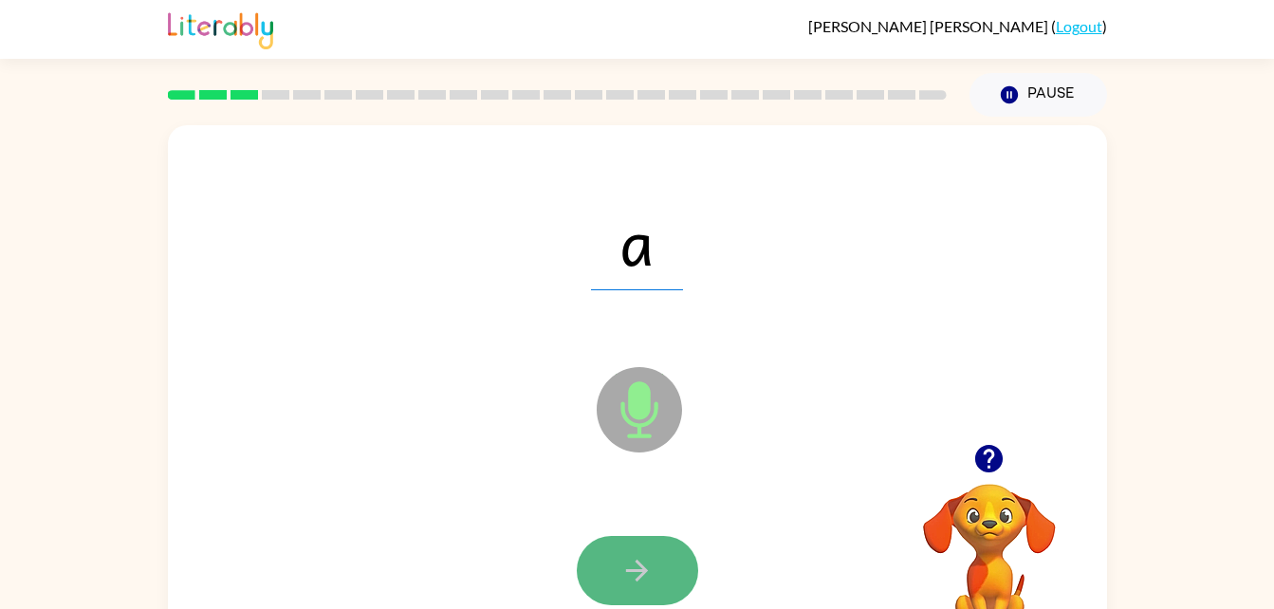
click at [629, 573] on icon "button" at bounding box center [636, 570] width 33 height 33
click at [629, 573] on div at bounding box center [637, 570] width 121 height 69
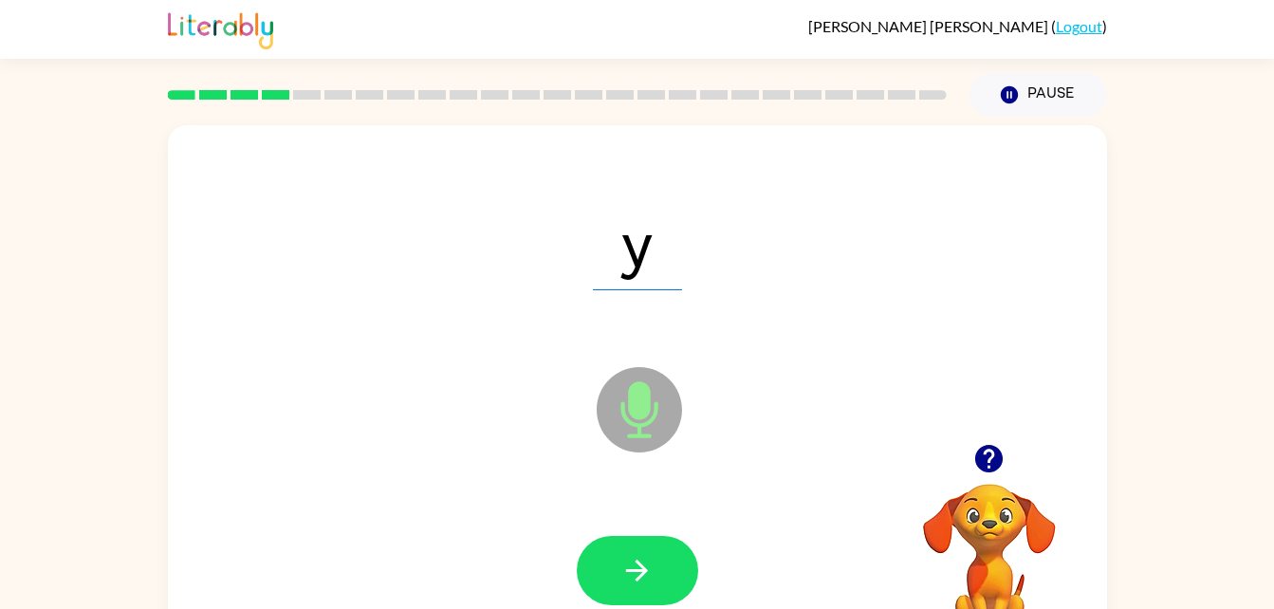
click at [629, 573] on icon "button" at bounding box center [636, 570] width 33 height 33
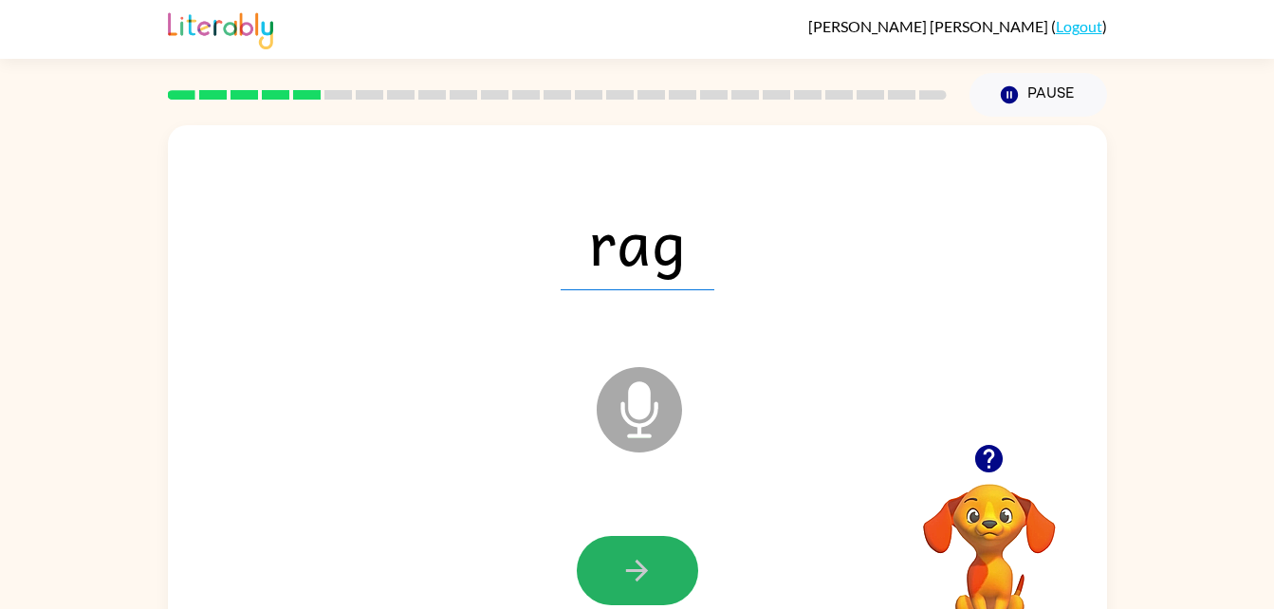
click at [629, 573] on icon "button" at bounding box center [636, 570] width 33 height 33
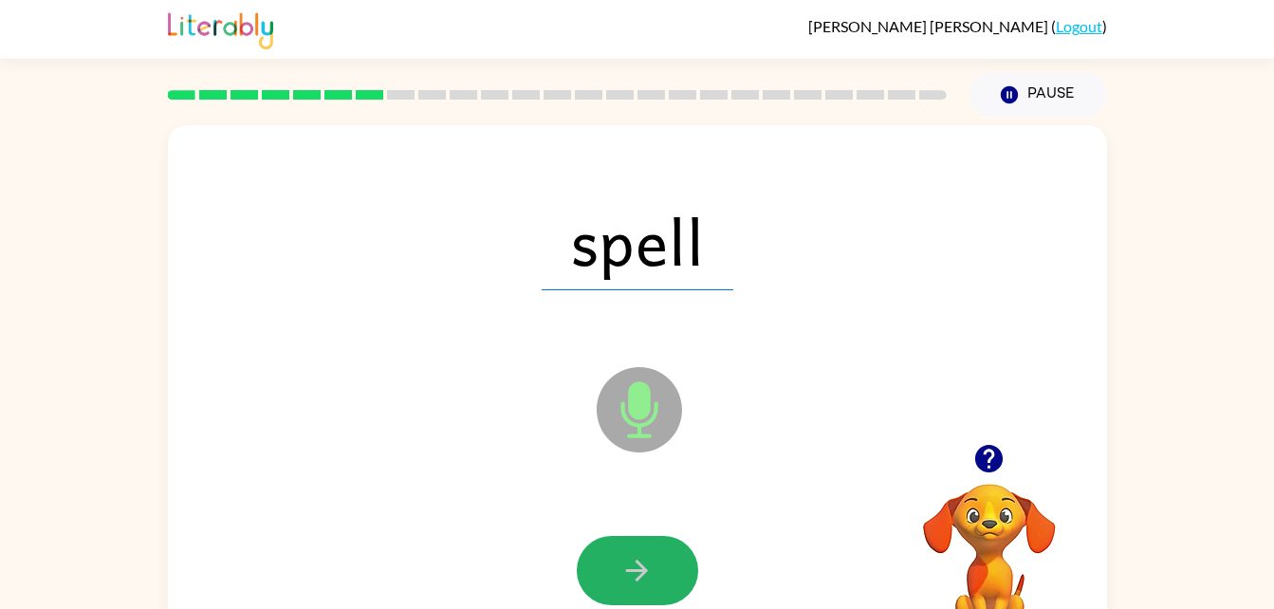
click at [629, 573] on icon "button" at bounding box center [636, 570] width 33 height 33
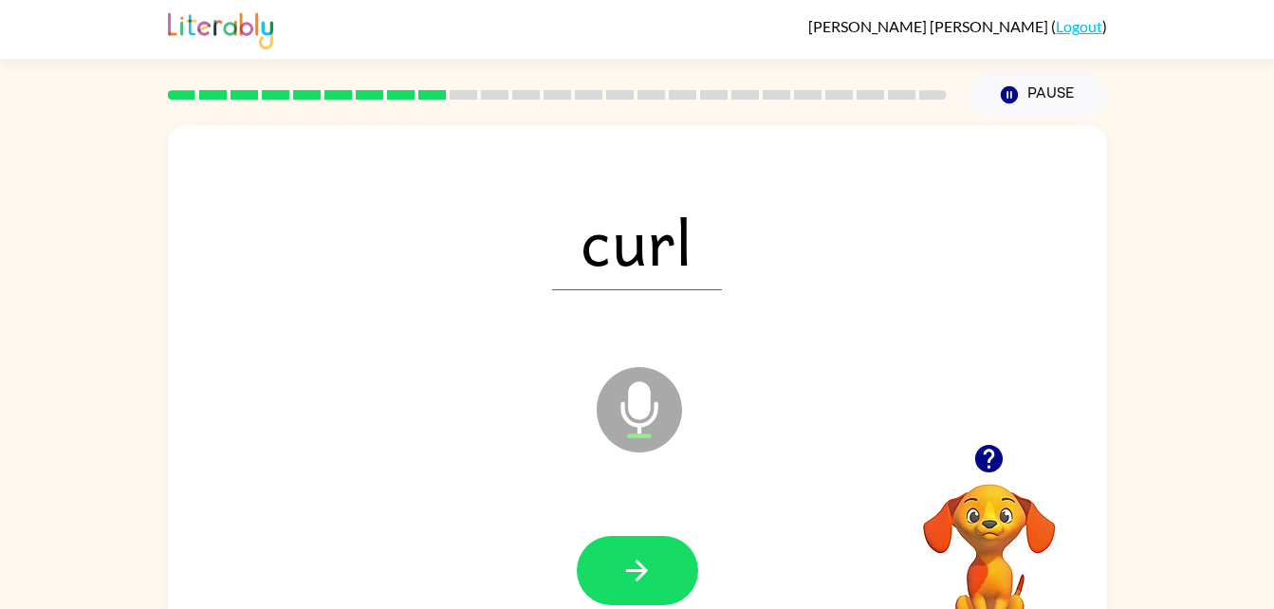
click at [629, 573] on icon "button" at bounding box center [636, 570] width 33 height 33
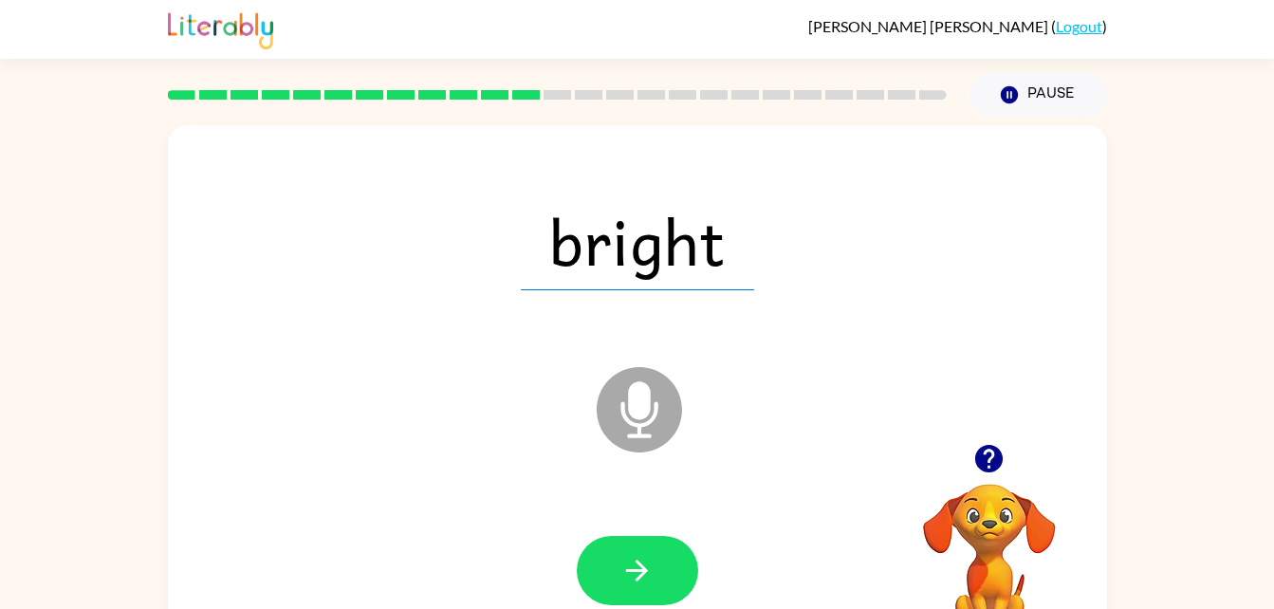
click at [629, 573] on icon "button" at bounding box center [636, 570] width 33 height 33
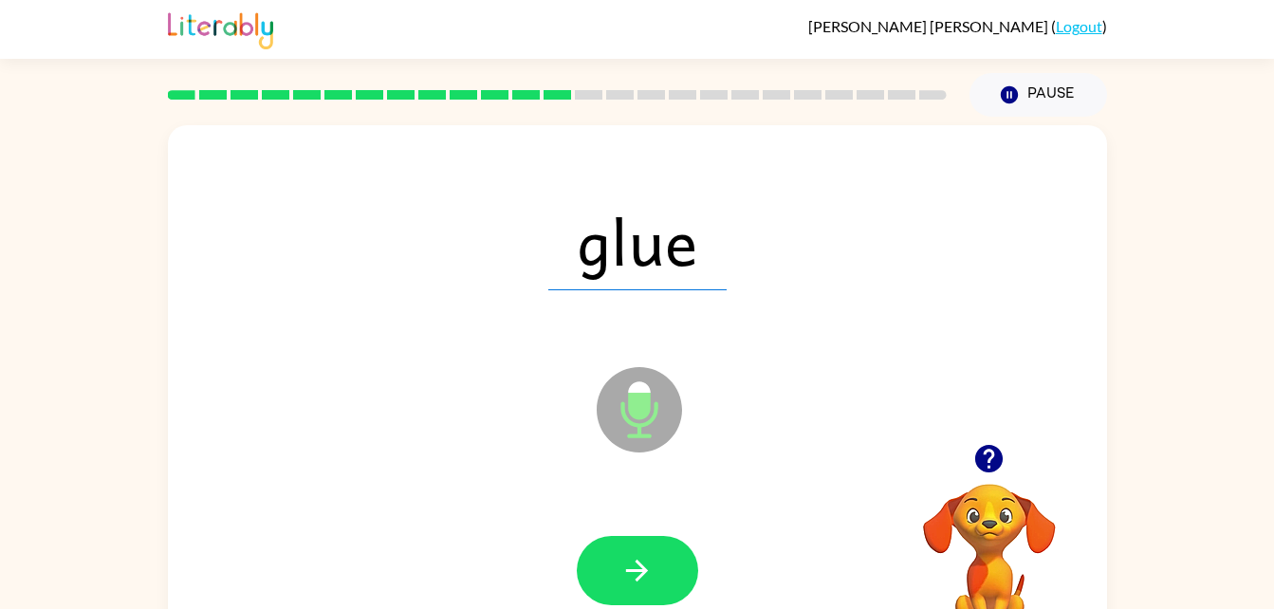
click at [629, 573] on icon "button" at bounding box center [636, 570] width 33 height 33
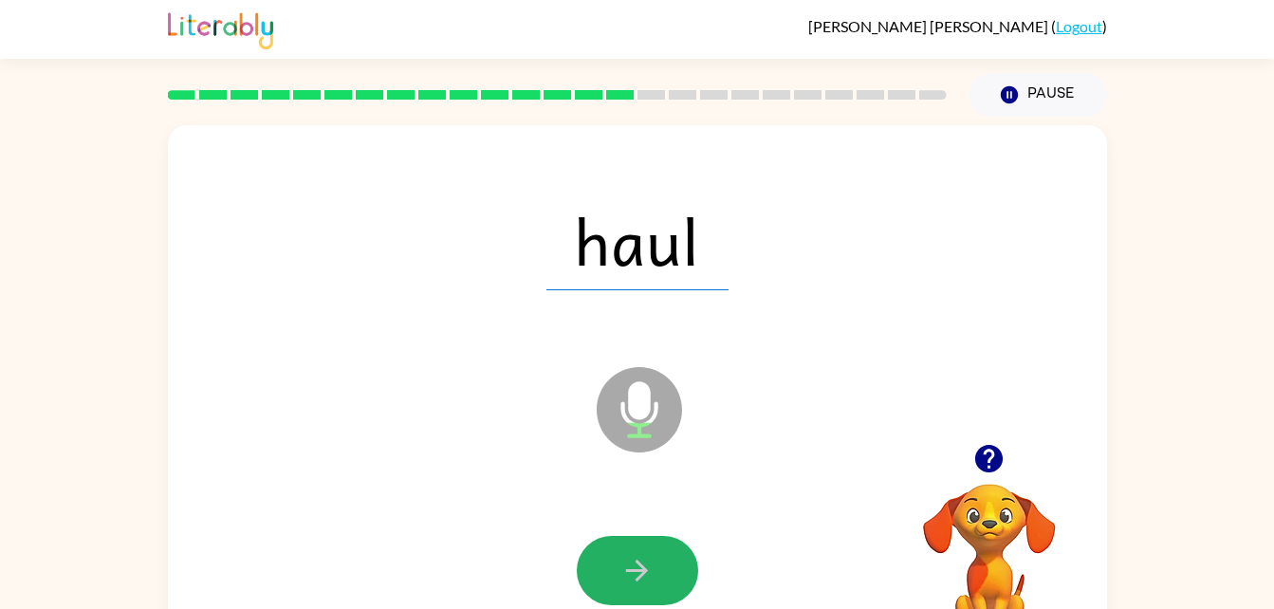
click at [629, 573] on icon "button" at bounding box center [636, 570] width 33 height 33
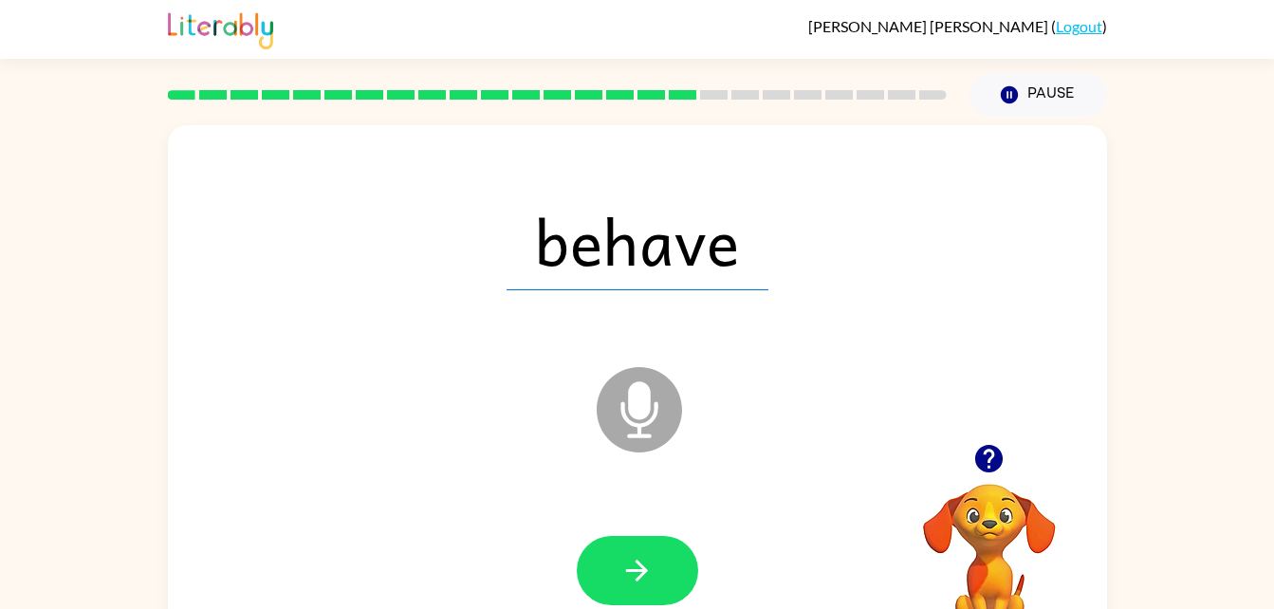
click at [632, 570] on icon "button" at bounding box center [636, 570] width 33 height 33
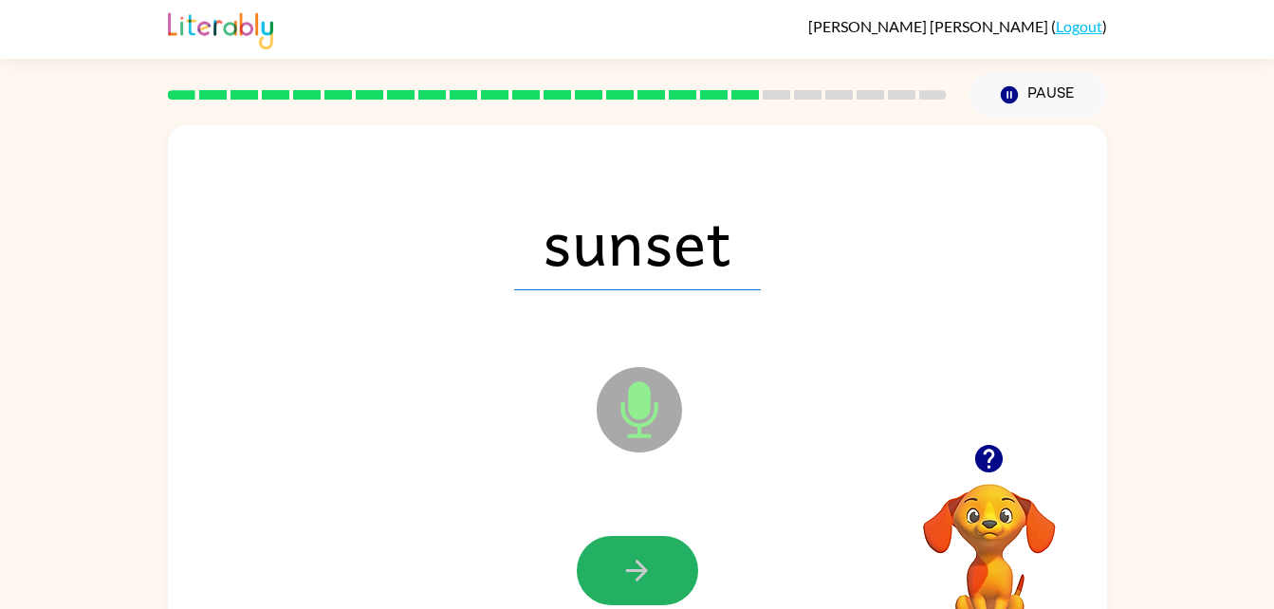
click at [632, 570] on icon "button" at bounding box center [637, 571] width 22 height 22
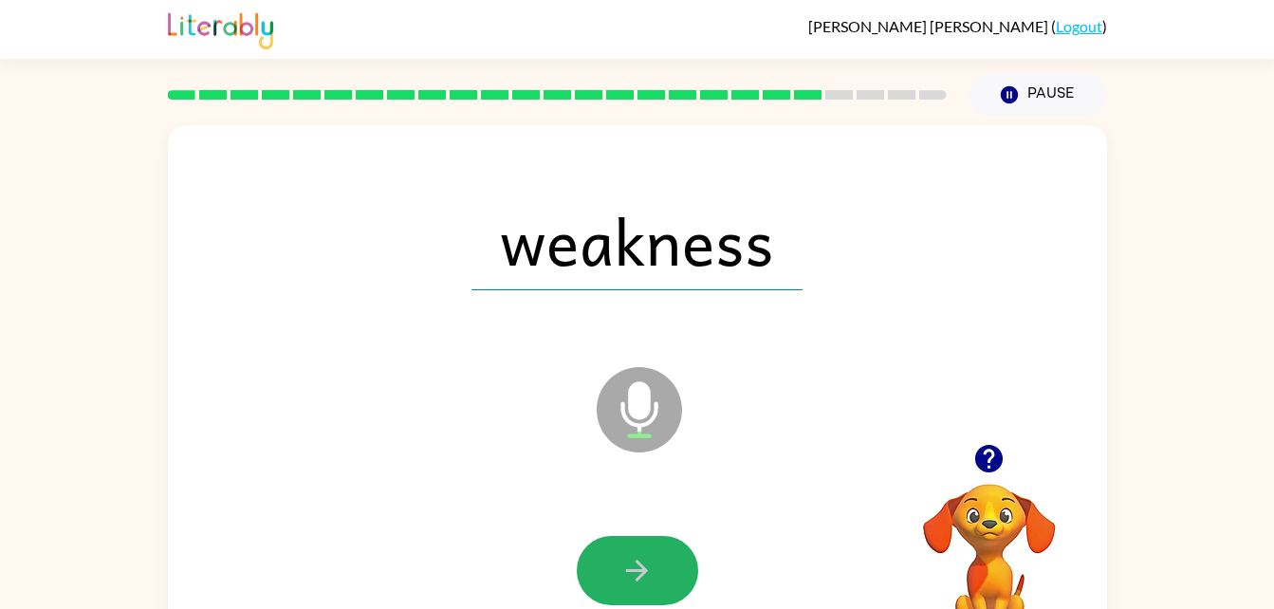
click at [632, 570] on icon "button" at bounding box center [637, 571] width 22 height 22
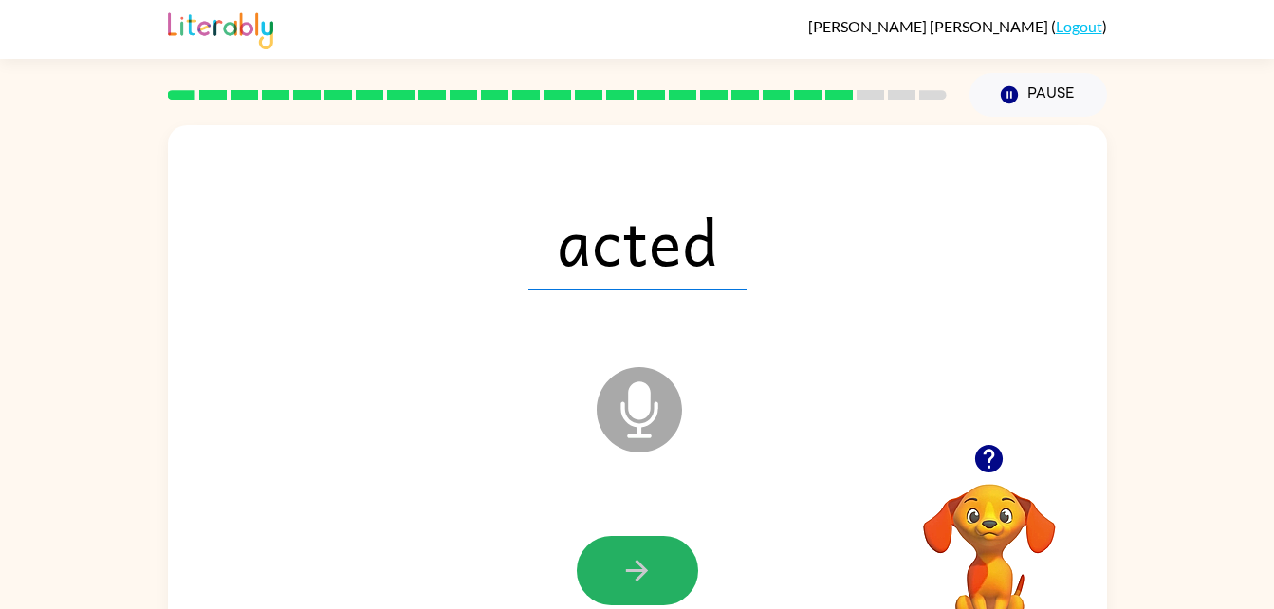
click at [632, 570] on icon "button" at bounding box center [637, 571] width 22 height 22
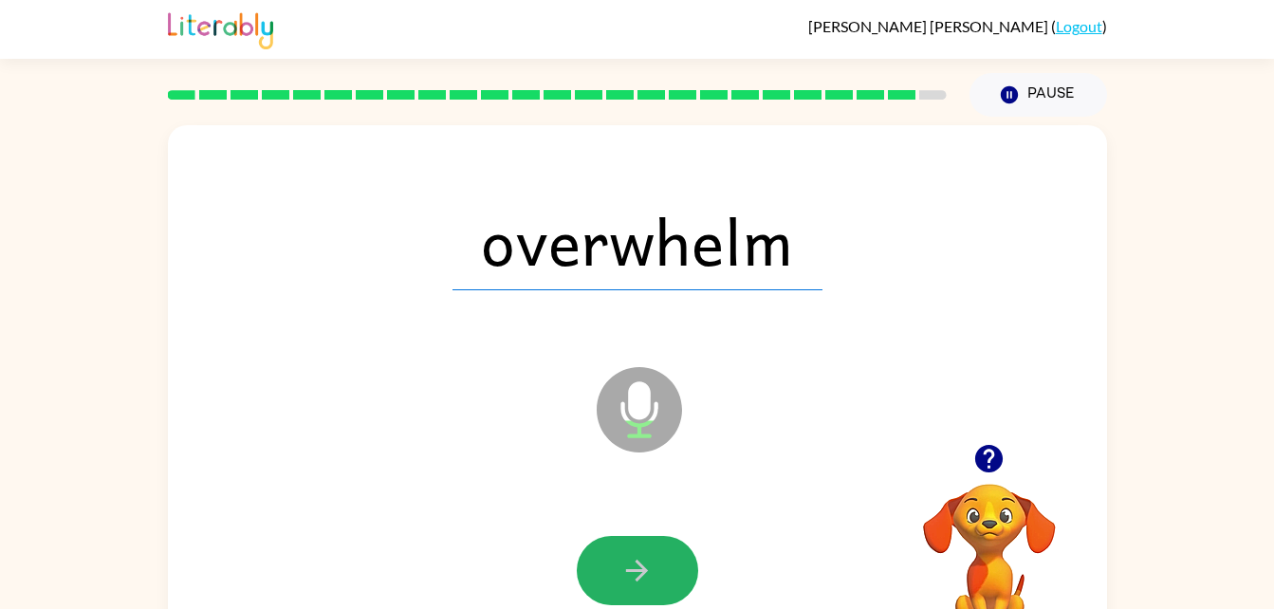
click at [632, 570] on icon "button" at bounding box center [637, 571] width 22 height 22
